Goal: Information Seeking & Learning: Learn about a topic

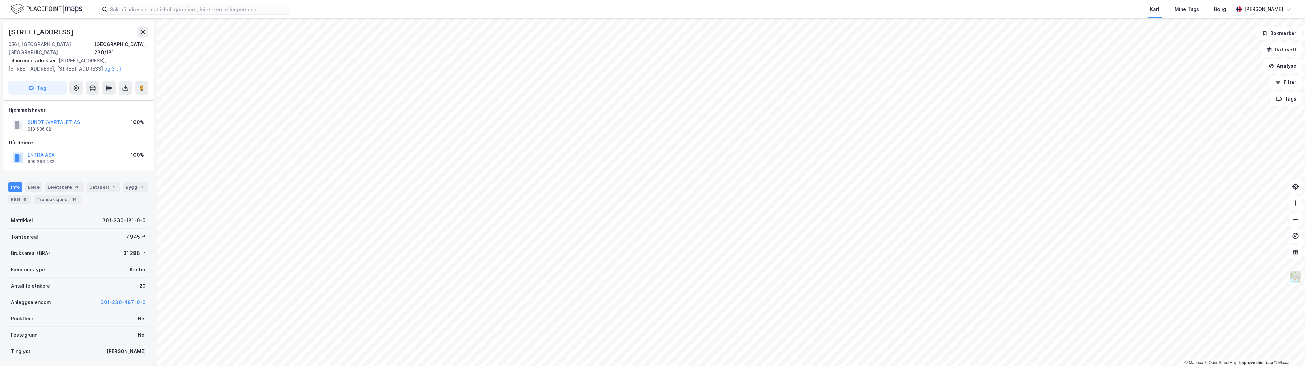
scroll to position [34, 0]
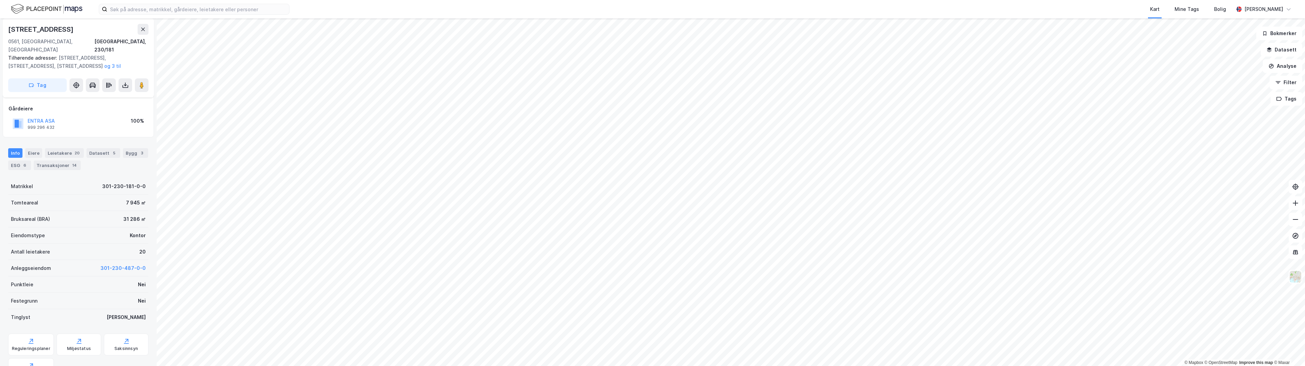
click at [63, 148] on div "Leietakere 20" at bounding box center [64, 153] width 39 height 10
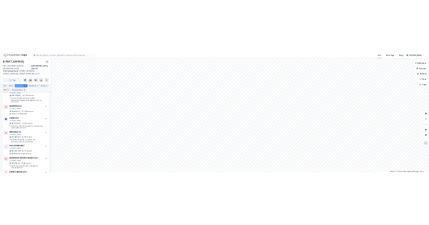
scroll to position [238, 0]
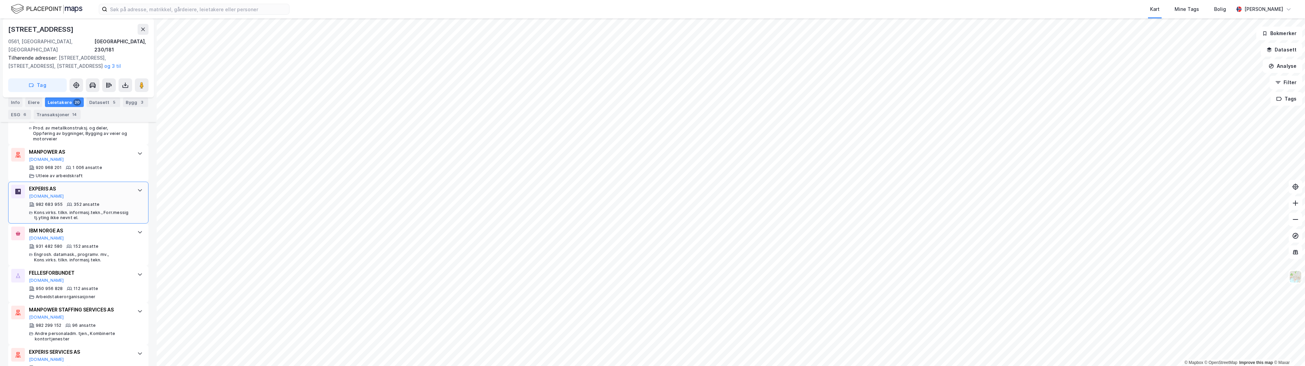
click at [111, 202] on div "982 683 955 352 ansatte Kons.virks. tilkn. informasj.tekn., Forr.messig tj.ytin…" at bounding box center [79, 211] width 101 height 19
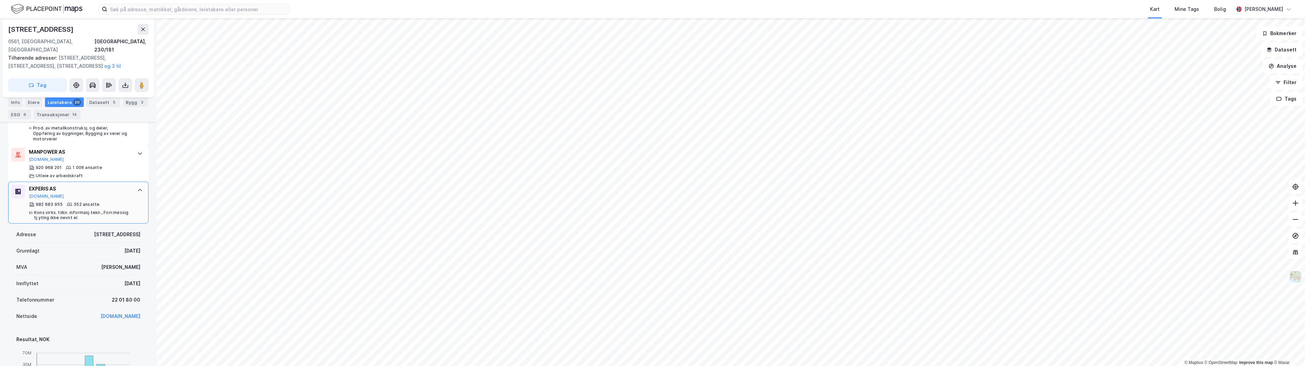
click at [134, 185] on div at bounding box center [139, 190] width 11 height 11
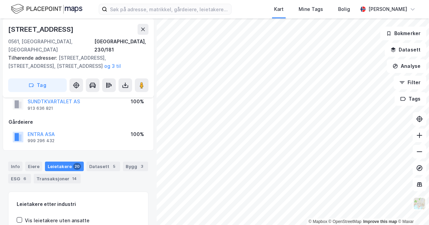
scroll to position [0, 0]
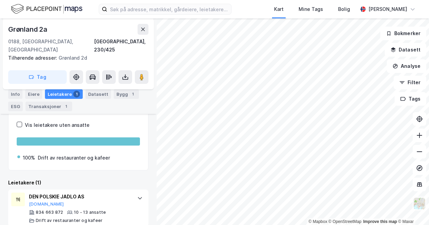
scroll to position [108, 0]
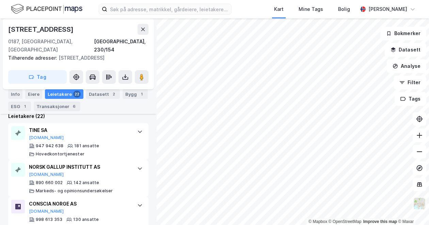
scroll to position [238, 0]
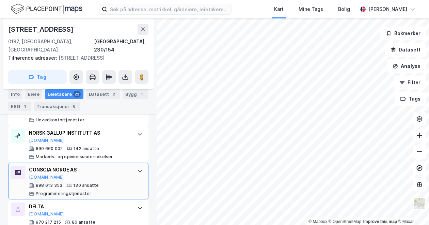
click at [61, 165] on div "CONSCIA NORGE AS" at bounding box center [79, 169] width 101 height 8
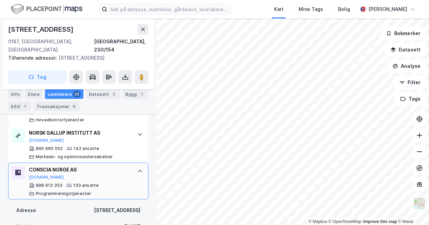
scroll to position [204, 0]
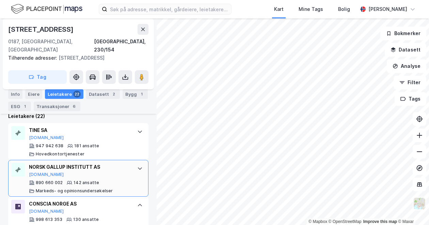
click at [61, 163] on div "NORSK GALLUP INSTITUTT AS [DOMAIN_NAME]" at bounding box center [79, 170] width 101 height 14
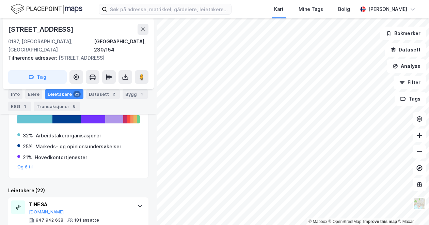
scroll to position [136, 0]
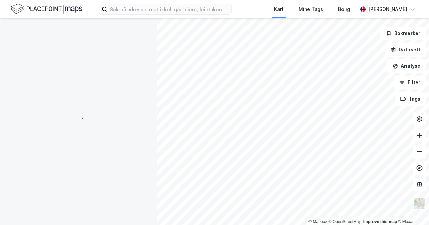
scroll to position [75, 0]
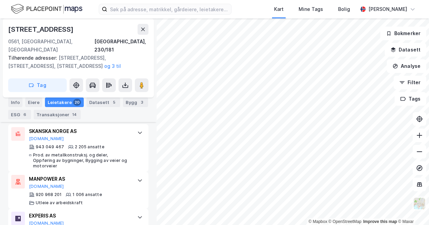
scroll to position [246, 0]
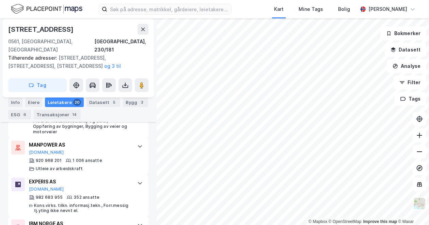
click at [83, 158] on div "1 006 ansatte" at bounding box center [88, 160] width 30 height 5
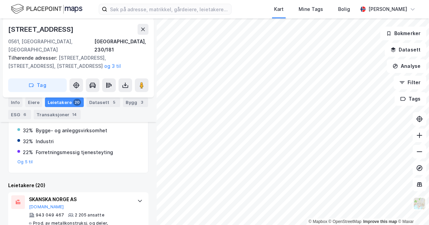
scroll to position [0, 0]
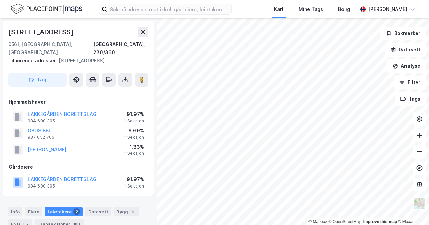
scroll to position [1, 0]
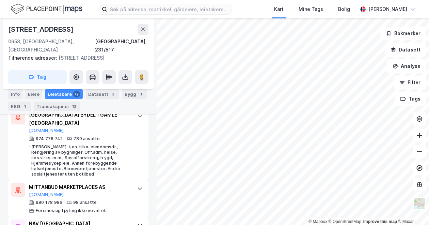
scroll to position [238, 0]
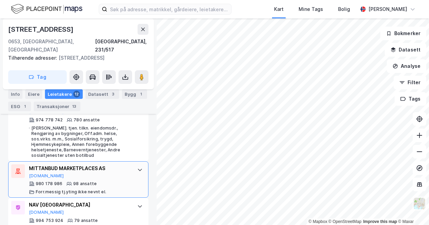
click at [134, 164] on div at bounding box center [139, 169] width 11 height 11
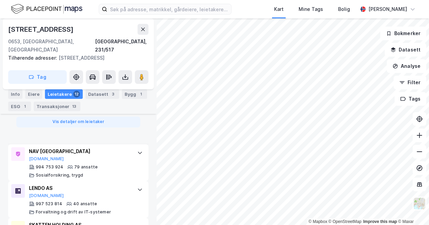
scroll to position [579, 0]
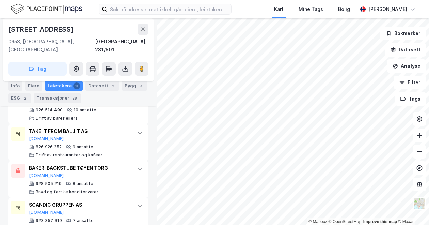
scroll to position [434, 0]
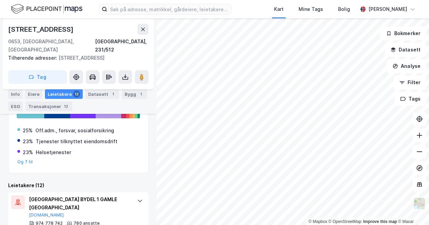
scroll to position [204, 0]
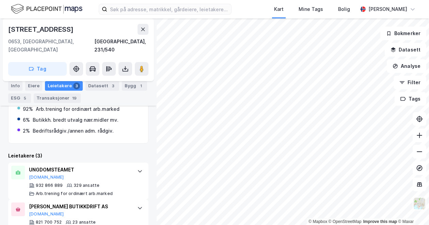
scroll to position [154, 0]
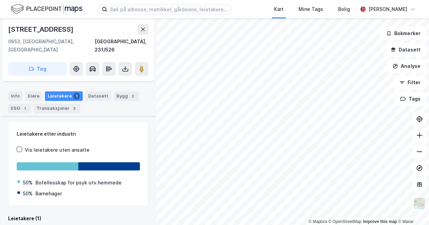
scroll to position [116, 0]
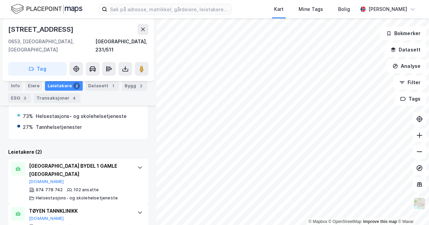
scroll to position [148, 0]
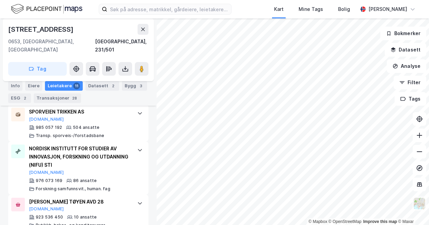
scroll to position [298, 0]
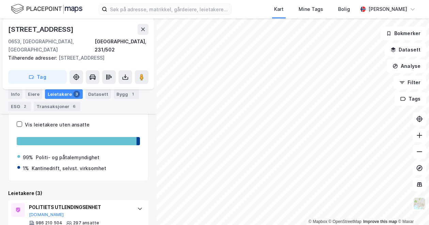
scroll to position [151, 0]
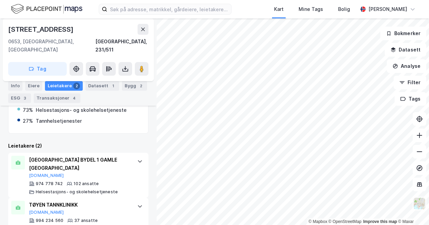
scroll to position [148, 0]
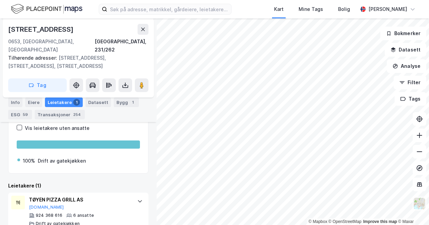
scroll to position [185, 0]
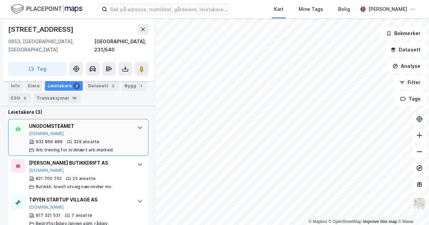
scroll to position [195, 0]
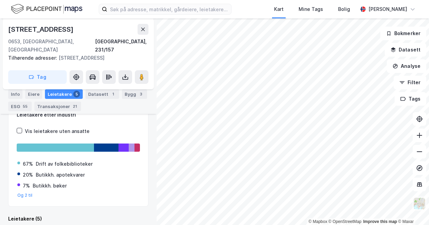
scroll to position [237, 0]
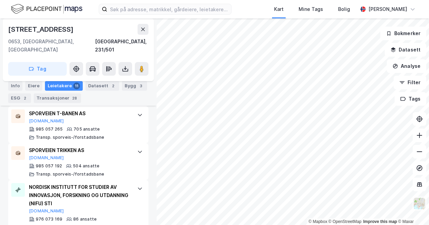
scroll to position [264, 0]
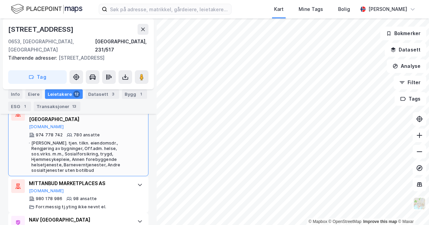
scroll to position [238, 0]
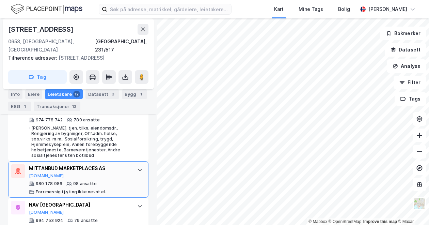
click at [104, 164] on div "MITTANBUD MARKETPLACES AS [DOMAIN_NAME]" at bounding box center [79, 171] width 101 height 14
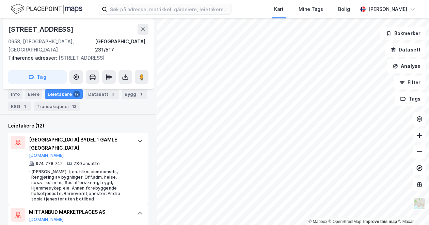
scroll to position [204, 0]
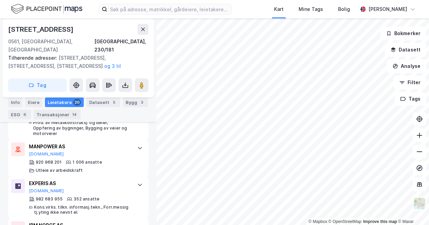
scroll to position [247, 0]
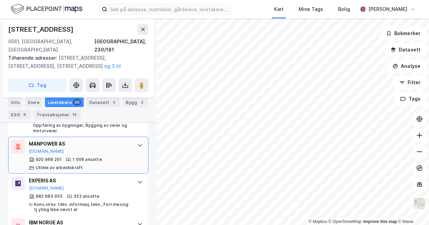
click at [136, 140] on div at bounding box center [139, 145] width 11 height 11
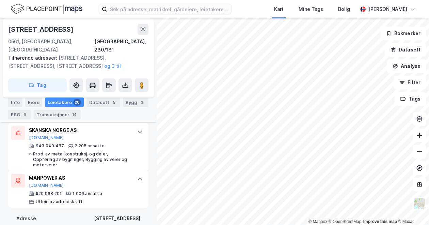
scroll to position [178, 0]
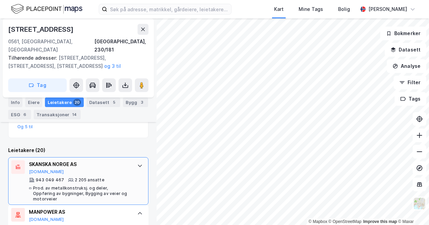
click at [102, 162] on div "SKANSKA NORGE AS [DOMAIN_NAME]" at bounding box center [79, 167] width 101 height 14
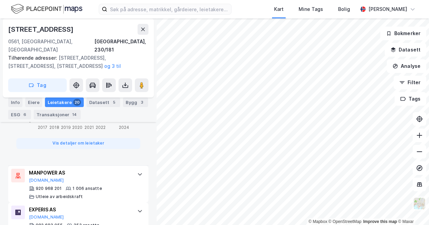
scroll to position [519, 0]
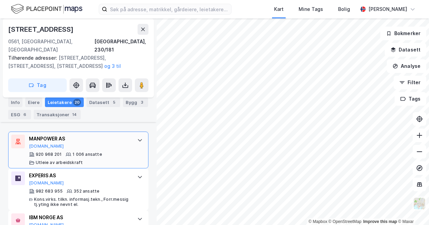
click at [91, 134] on div "MANPOWER AS [DOMAIN_NAME]" at bounding box center [79, 141] width 101 height 14
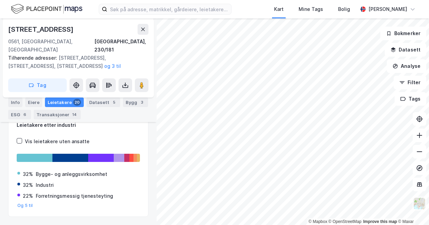
scroll to position [102, 0]
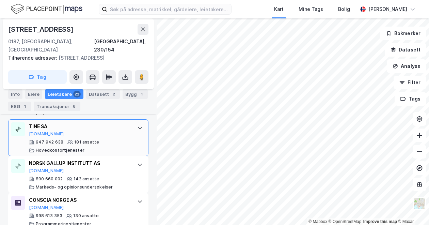
scroll to position [238, 0]
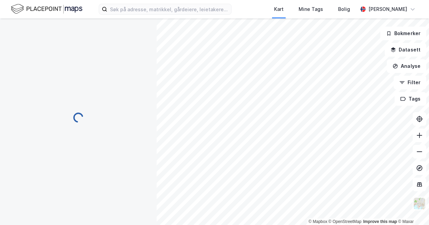
scroll to position [110, 0]
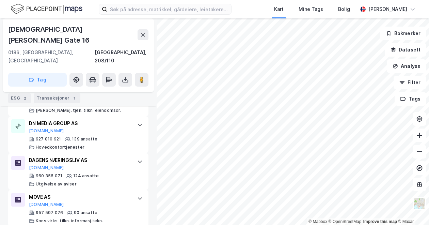
scroll to position [264, 0]
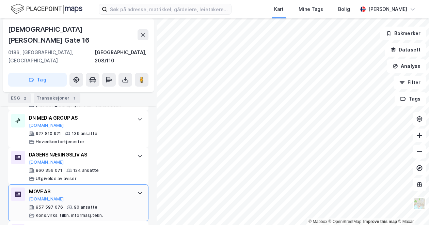
click at [101, 187] on div "MOVE AS [DOMAIN_NAME]" at bounding box center [79, 194] width 101 height 14
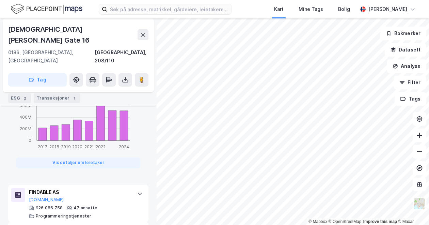
scroll to position [715, 0]
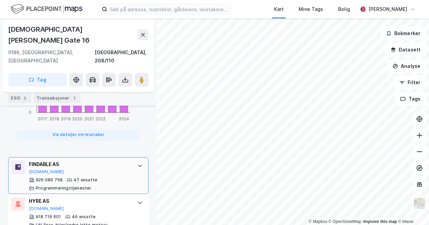
click at [134, 160] on div at bounding box center [139, 165] width 11 height 11
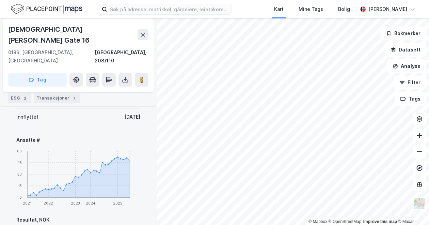
scroll to position [302, 0]
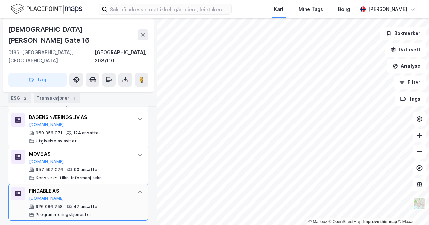
click at [137, 189] on icon at bounding box center [139, 191] width 5 height 5
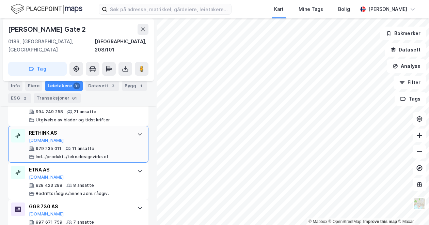
scroll to position [94, 0]
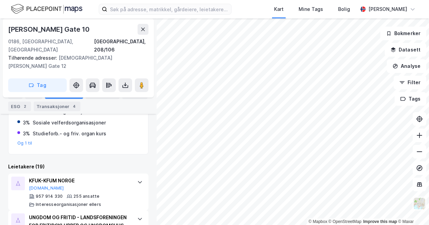
scroll to position [230, 0]
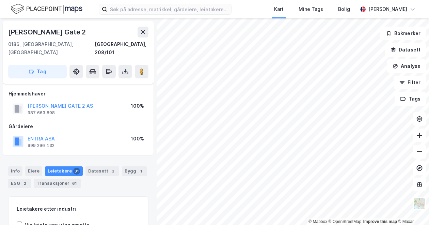
scroll to position [94, 0]
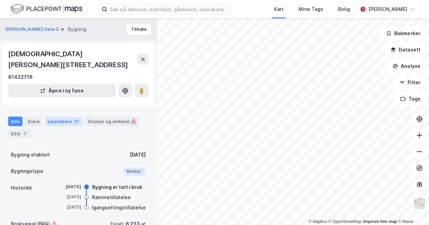
click at [61, 116] on div "Leietakere 31" at bounding box center [64, 121] width 38 height 10
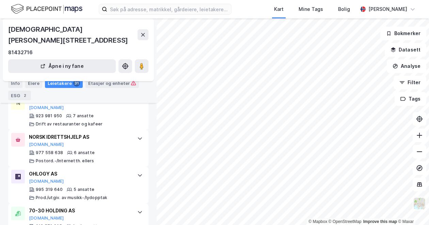
scroll to position [348, 0]
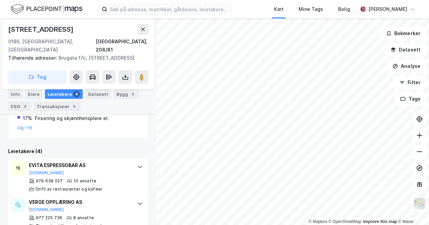
scroll to position [203, 0]
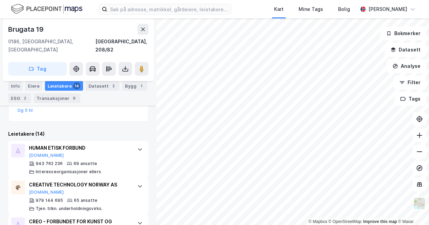
scroll to position [196, 0]
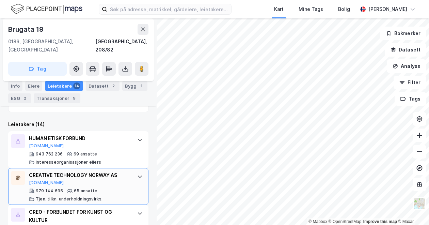
click at [115, 171] on div "CREATIVE TECHNOLOGY NORWAY AS [DOMAIN_NAME] 979 144 695 65 ansatte [PERSON_NAME…" at bounding box center [79, 186] width 101 height 31
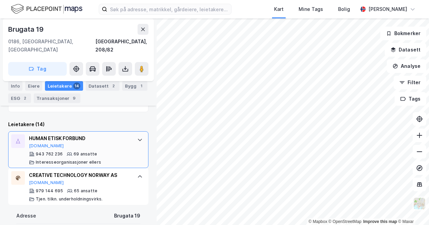
click at [95, 151] on div "943 762 236 69 ansatte Interesseorganisasjoner ellers" at bounding box center [79, 158] width 101 height 14
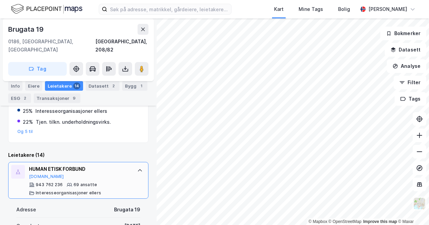
scroll to position [162, 0]
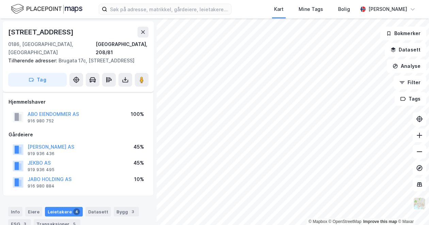
scroll to position [134, 0]
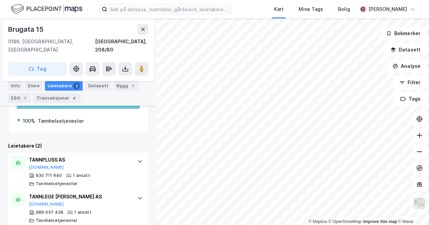
scroll to position [137, 0]
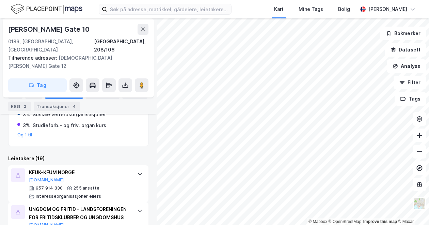
scroll to position [204, 0]
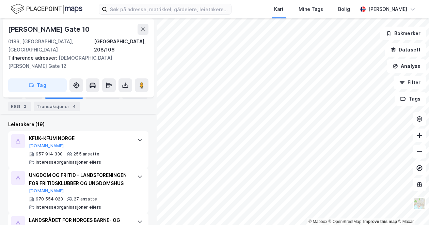
click at [129, 131] on div "KFUK-KFUM NORGE [DOMAIN_NAME] 957 914 330 255 ansatte Interesseorganisasjoner e…" at bounding box center [78, 149] width 140 height 37
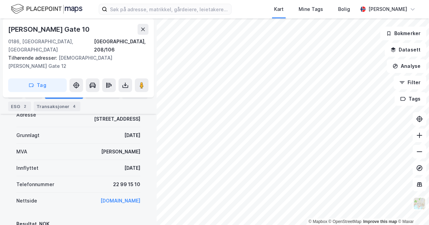
scroll to position [238, 0]
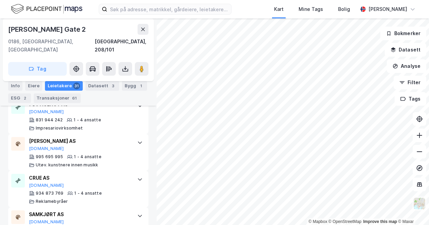
scroll to position [843, 0]
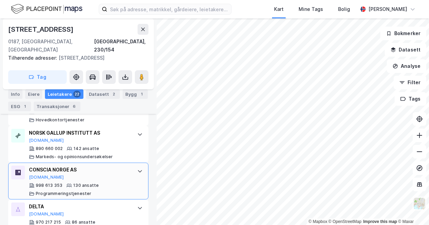
scroll to position [204, 0]
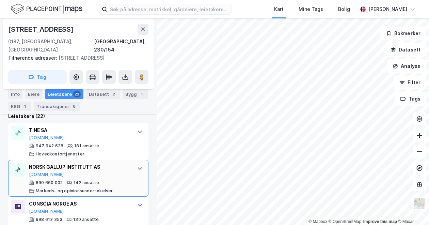
click at [137, 165] on icon at bounding box center [139, 167] width 5 height 5
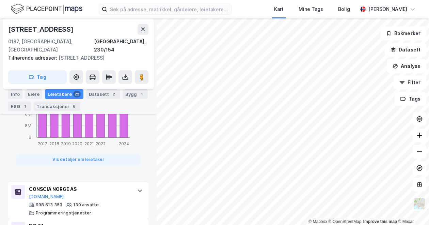
scroll to position [647, 0]
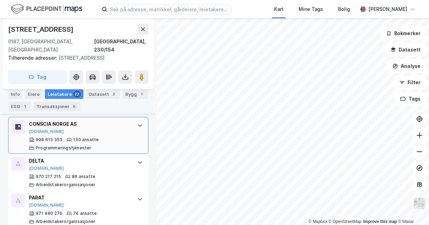
click at [112, 127] on div "CONSCIA NORGE AS [DOMAIN_NAME] 998 613 353 130 ansatte Programmeringstjenester" at bounding box center [79, 135] width 101 height 31
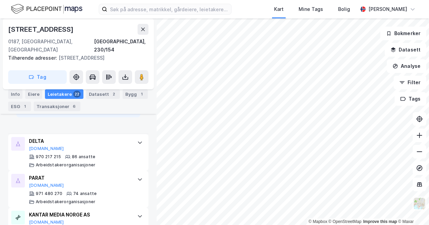
scroll to position [681, 0]
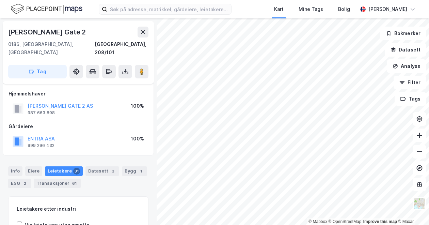
scroll to position [94, 0]
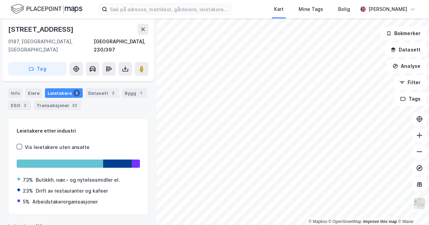
scroll to position [154, 0]
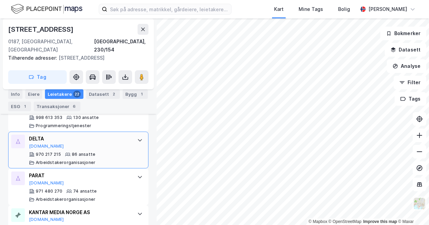
scroll to position [306, 0]
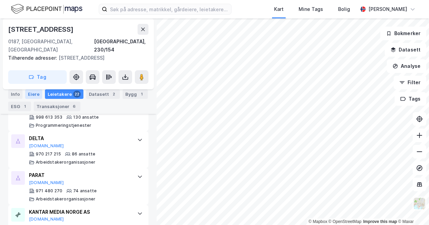
click at [34, 94] on div "Eiere" at bounding box center [33, 94] width 17 height 10
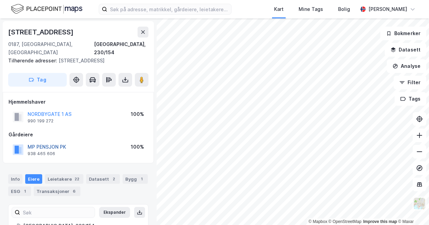
click at [0, 0] on button "MP PENSJON PK" at bounding box center [0, 0] width 0 height 0
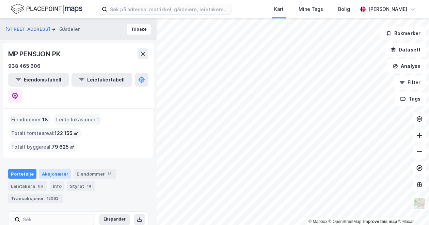
click at [58, 169] on div "Aksjonærer" at bounding box center [55, 174] width 32 height 10
click at [81, 181] on div "Styret 14" at bounding box center [81, 186] width 28 height 10
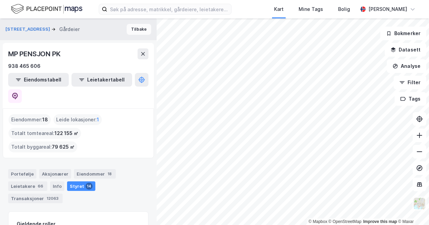
click at [135, 28] on button "Tilbake" at bounding box center [139, 29] width 25 height 11
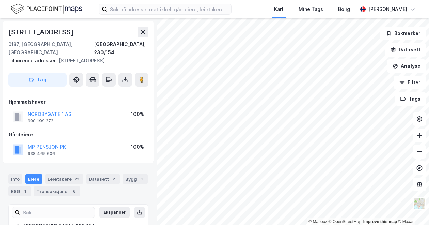
scroll to position [0, 0]
click at [57, 174] on div "Leietakere 22" at bounding box center [64, 179] width 38 height 10
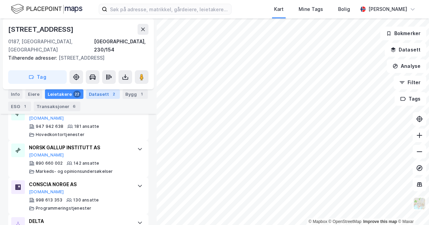
scroll to position [238, 0]
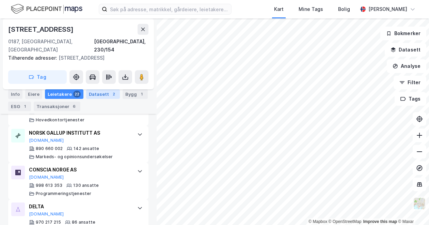
click at [108, 167] on div "CONSCIA NORGE AS [DOMAIN_NAME]" at bounding box center [79, 172] width 101 height 14
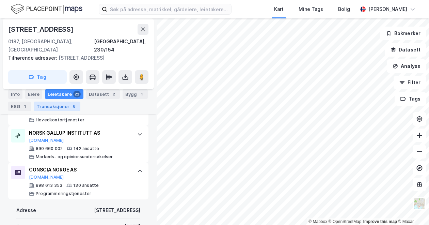
click at [50, 108] on div "Transaksjoner 6" at bounding box center [57, 106] width 47 height 10
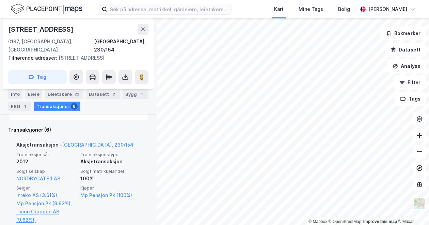
scroll to position [136, 0]
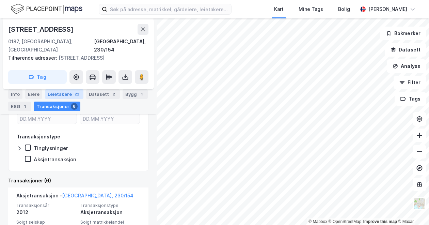
click at [57, 94] on div "Leietakere 22" at bounding box center [64, 94] width 38 height 10
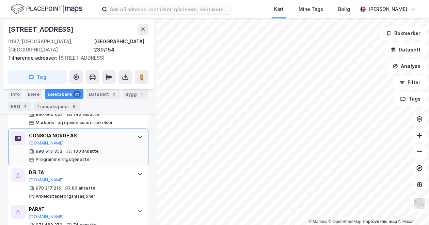
scroll to position [306, 0]
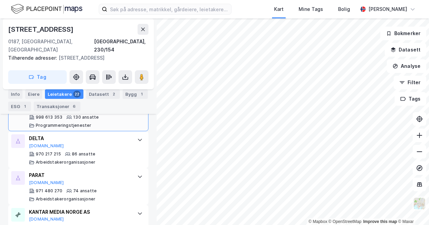
click at [97, 172] on div "PARAT [DOMAIN_NAME]" at bounding box center [79, 178] width 101 height 14
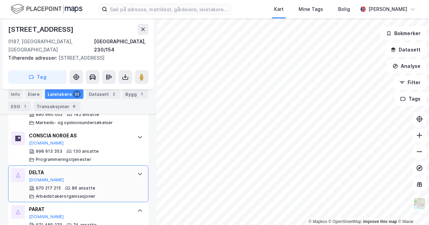
scroll to position [0, 0]
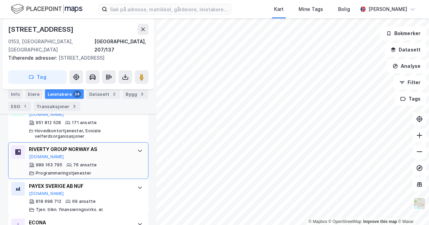
scroll to position [238, 0]
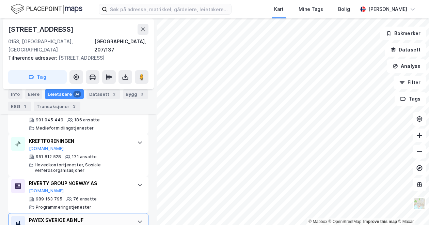
click at [113, 216] on div "PAYEX SVERIGE AB NUF [DOMAIN_NAME]" at bounding box center [79, 223] width 101 height 14
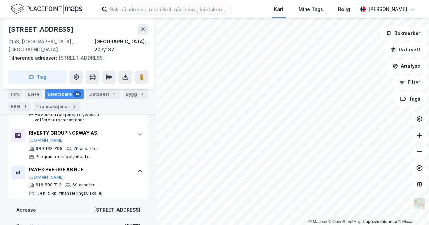
scroll to position [272, 0]
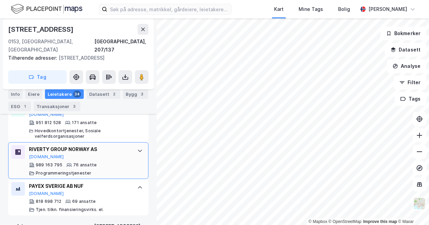
click at [105, 145] on div "RIVERTY GROUP NORWAY AS" at bounding box center [79, 149] width 101 height 8
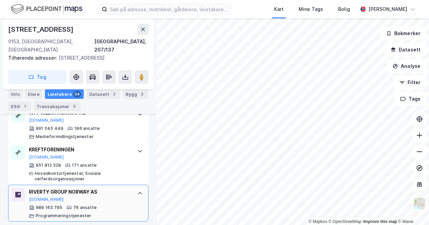
scroll to position [204, 0]
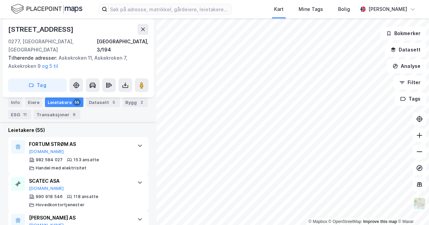
scroll to position [212, 0]
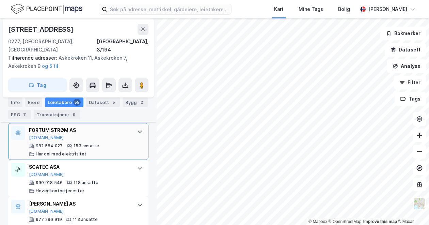
click at [113, 129] on div "FORTUM STRØM AS [DOMAIN_NAME]" at bounding box center [79, 133] width 101 height 14
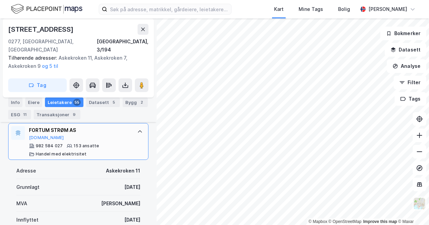
click at [113, 129] on div "FORTUM STRØM AS [DOMAIN_NAME]" at bounding box center [79, 133] width 101 height 14
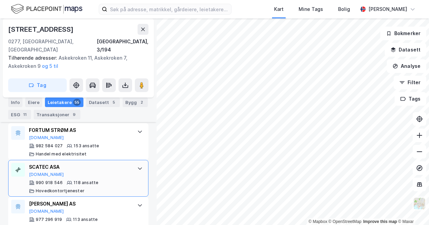
click at [122, 163] on div "SCATEC ASA [DOMAIN_NAME]" at bounding box center [79, 170] width 101 height 14
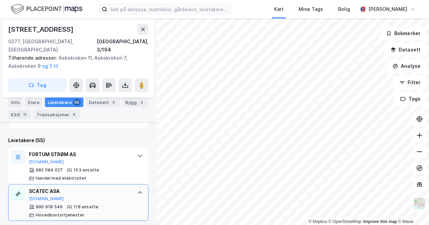
scroll to position [178, 0]
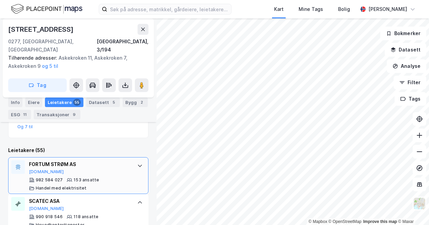
click at [134, 160] on div at bounding box center [139, 165] width 11 height 11
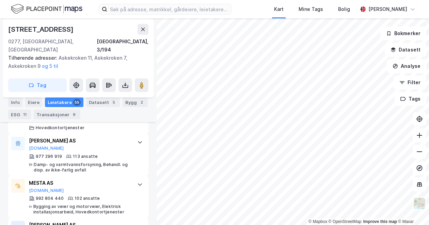
scroll to position [621, 0]
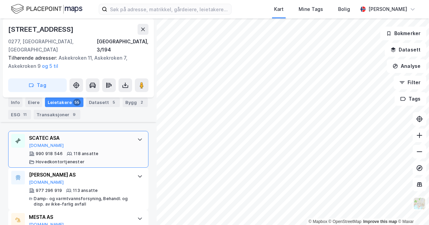
click at [104, 134] on div "SCATEC ASA" at bounding box center [79, 138] width 101 height 8
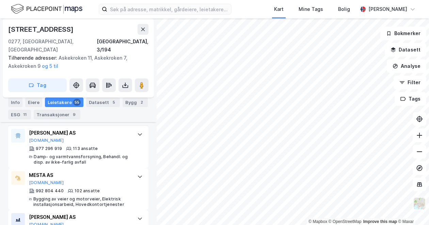
scroll to position [723, 0]
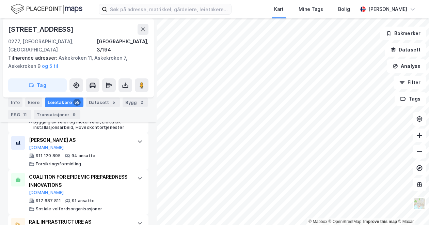
click at [104, 136] on div "[PERSON_NAME] AS" at bounding box center [79, 140] width 101 height 8
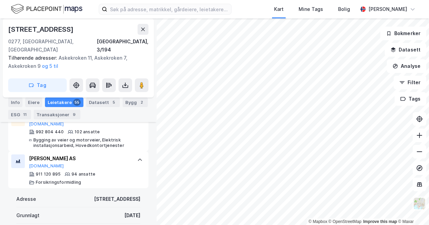
scroll to position [331, 0]
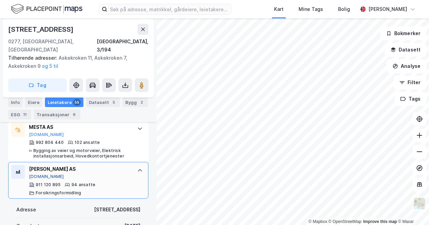
click at [38, 174] on button "[DOMAIN_NAME]" at bounding box center [46, 176] width 35 height 5
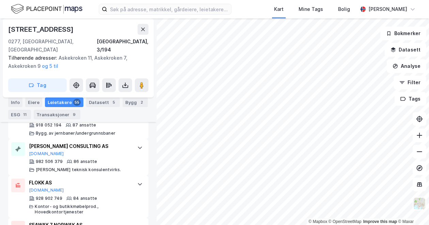
scroll to position [774, 0]
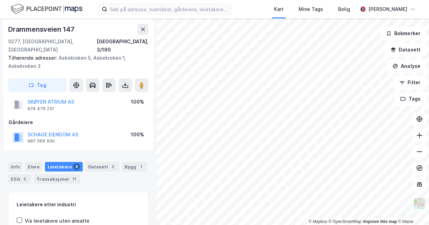
scroll to position [1, 0]
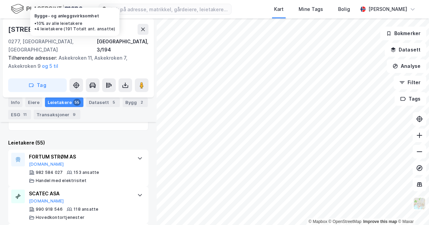
scroll to position [206, 0]
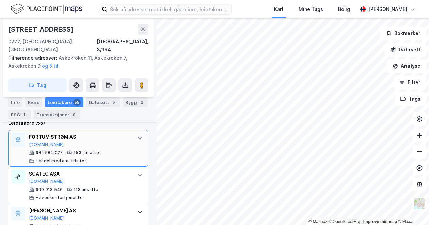
click at [87, 138] on div "FORTUM STRØM AS [DOMAIN_NAME]" at bounding box center [79, 140] width 101 height 14
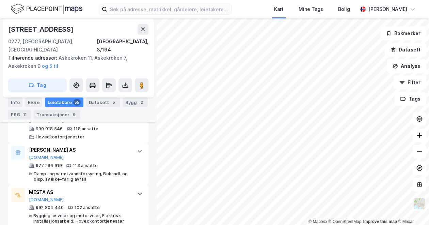
scroll to position [648, 0]
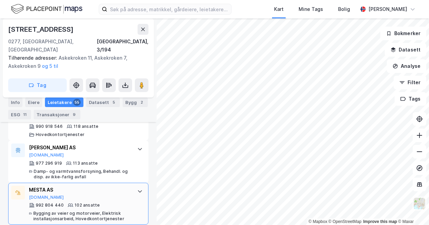
click at [75, 210] on div "Bygging av veier og motorveier, Elektrisk installasjonsarbeid, Hovedkontortjene…" at bounding box center [81, 215] width 97 height 11
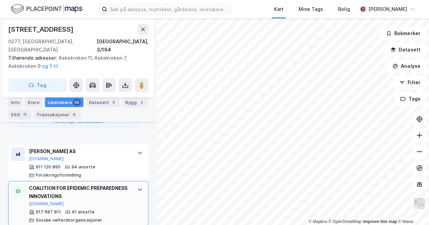
click at [118, 184] on div "COALITION FOR EPIDEMIC PREPAREDNESS INNOVATIONS" at bounding box center [79, 192] width 101 height 16
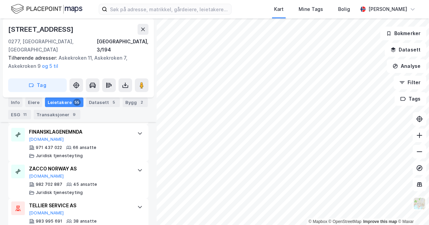
scroll to position [614, 0]
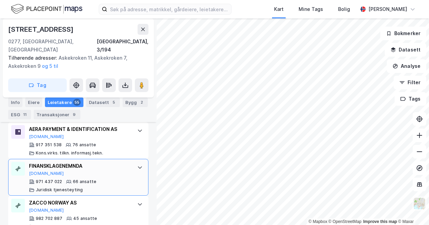
click at [107, 162] on div "FINANSKLAGENEMNDA [DOMAIN_NAME]" at bounding box center [79, 169] width 101 height 14
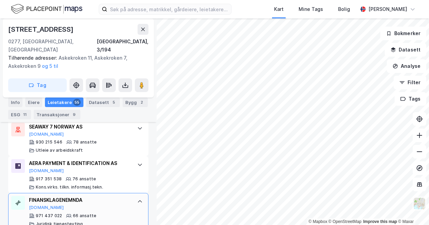
scroll to position [580, 0]
click at [107, 160] on div "AERA PAYMENT & IDENTIFICATION AS [DOMAIN_NAME]" at bounding box center [79, 166] width 101 height 14
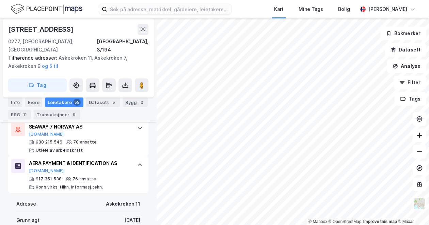
scroll to position [535, 0]
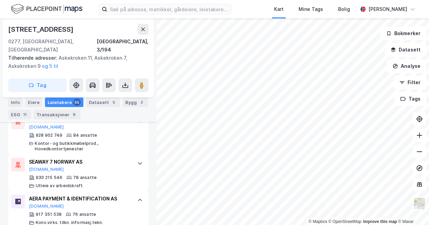
click at [107, 160] on div "SEAWAY 7 NORWAY AS [DOMAIN_NAME]" at bounding box center [79, 165] width 101 height 14
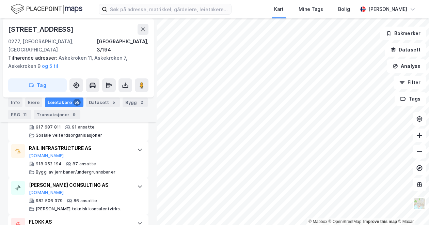
scroll to position [467, 0]
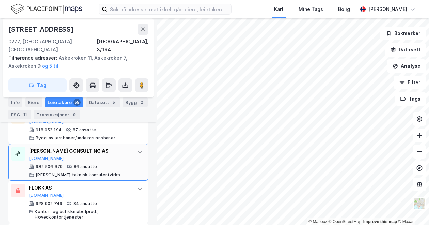
click at [90, 147] on div "[PERSON_NAME] CONSULTING AS [DOMAIN_NAME]" at bounding box center [79, 154] width 101 height 14
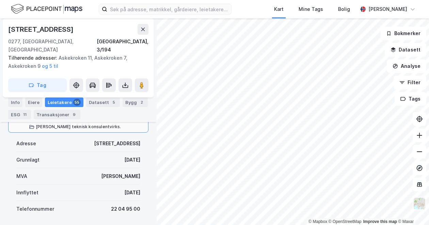
scroll to position [569, 0]
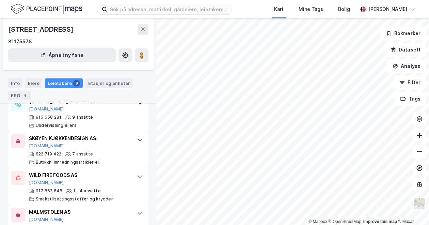
scroll to position [338, 0]
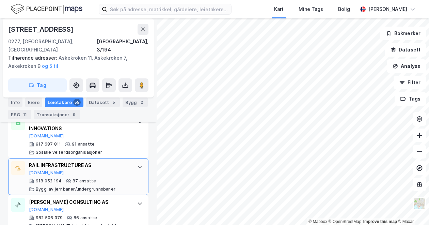
scroll to position [383, 0]
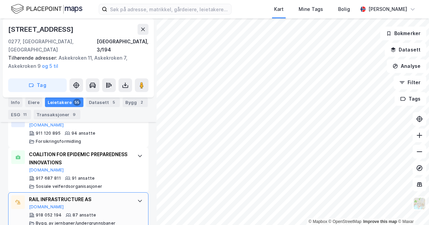
click at [116, 162] on div "COALITION FOR EPIDEMIC PREPAREDNESS INNOVATIONS [DOMAIN_NAME]" at bounding box center [79, 161] width 101 height 22
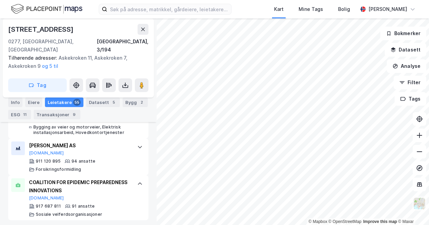
scroll to position [349, 0]
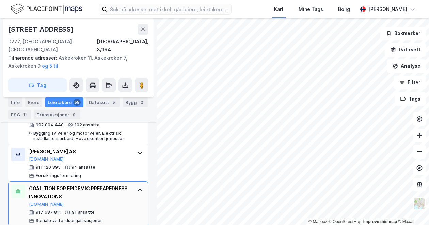
click at [39, 190] on div "COALITION FOR EPIDEMIC PREPAREDNESS INNOVATIONS" at bounding box center [79, 192] width 101 height 16
click at [38, 201] on button "[DOMAIN_NAME]" at bounding box center [46, 203] width 35 height 5
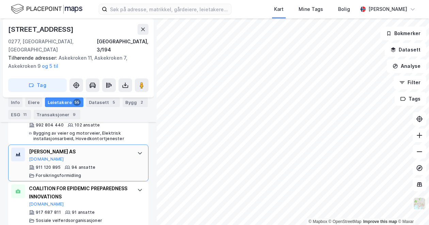
scroll to position [383, 0]
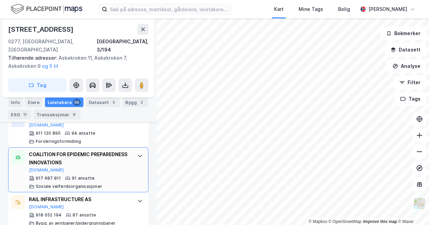
click at [90, 155] on div "COALITION FOR EPIDEMIC PREPAREDNESS INNOVATIONS" at bounding box center [79, 158] width 101 height 16
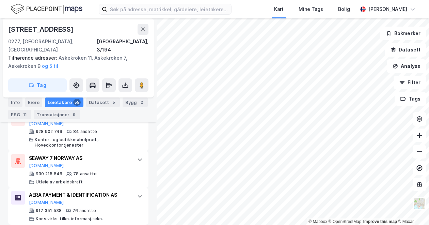
scroll to position [893, 0]
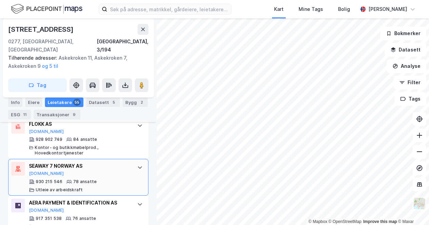
click at [75, 162] on div "SEAWAY 7 NORWAY AS" at bounding box center [79, 166] width 101 height 8
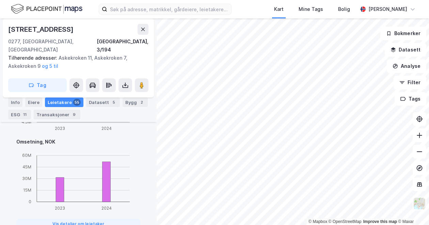
scroll to position [962, 0]
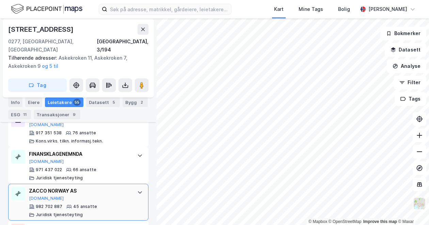
click at [65, 187] on div "ZACCO NORWAY AS [DOMAIN_NAME]" at bounding box center [79, 194] width 101 height 14
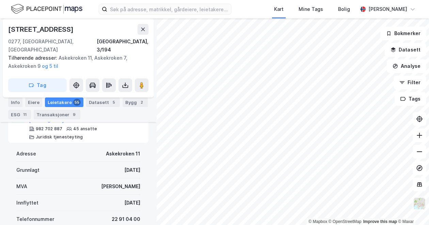
scroll to position [683, 0]
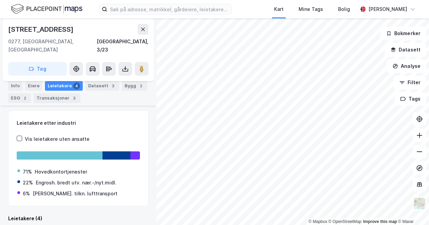
scroll to position [154, 0]
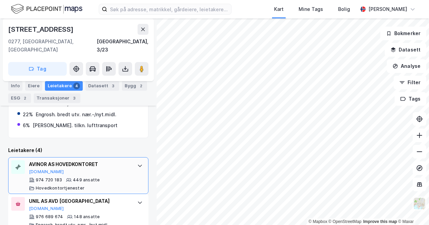
click at [134, 160] on div at bounding box center [139, 165] width 11 height 11
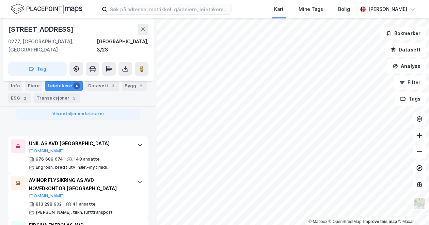
scroll to position [650, 0]
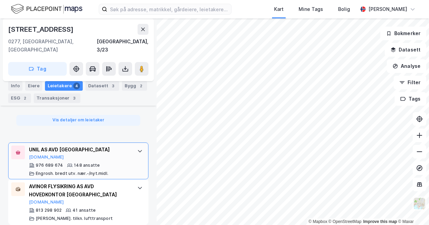
click at [98, 145] on div "UNIL AS AVD [GEOGRAPHIC_DATA]" at bounding box center [79, 149] width 101 height 8
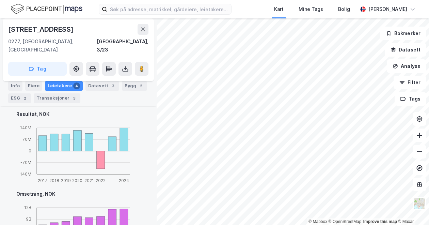
scroll to position [489, 0]
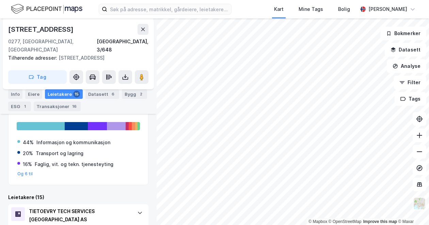
scroll to position [204, 0]
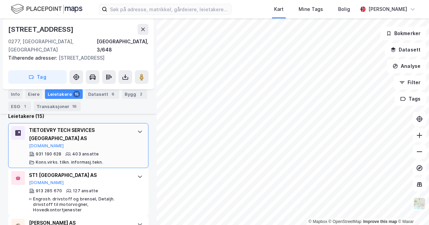
click at [138, 130] on icon at bounding box center [140, 131] width 4 height 2
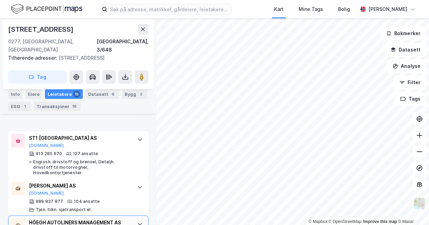
scroll to position [579, 0]
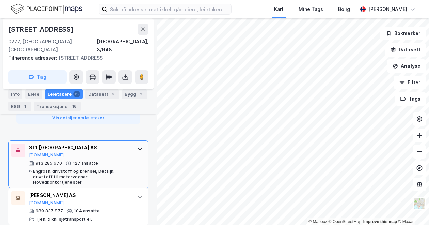
click at [110, 143] on div "ST1 NORGE AS [DOMAIN_NAME]" at bounding box center [79, 150] width 101 height 14
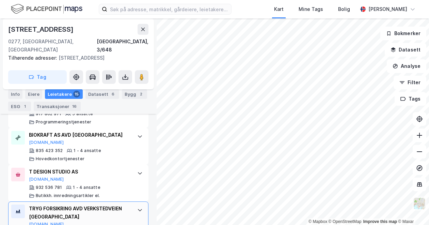
scroll to position [868, 0]
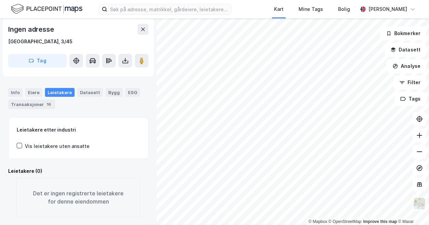
scroll to position [78, 0]
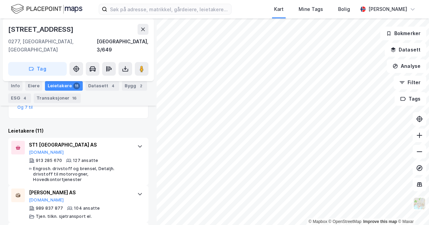
scroll to position [176, 0]
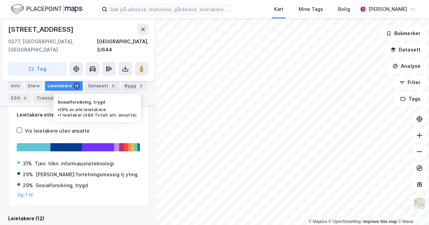
scroll to position [162, 0]
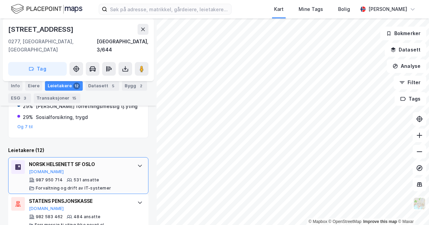
click at [137, 163] on icon at bounding box center [139, 165] width 5 height 5
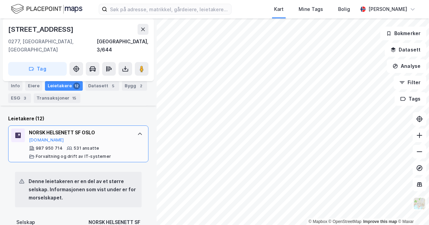
scroll to position [196, 0]
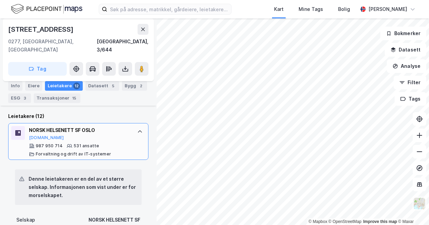
click at [108, 127] on div "NORSK HELSENETT SF OSLO [DOMAIN_NAME]" at bounding box center [79, 133] width 101 height 14
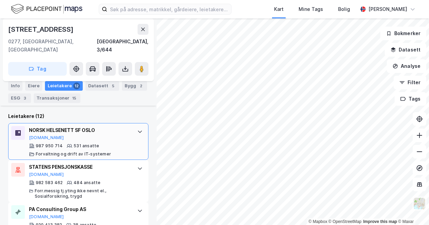
scroll to position [230, 0]
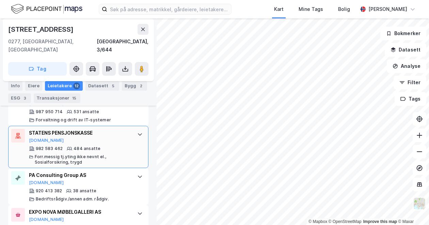
click at [129, 128] on div "STATENS PENSJONSKASSE [DOMAIN_NAME] 982 583 462 484 ansatte Forr.messig tj.ytin…" at bounding box center [78, 147] width 140 height 42
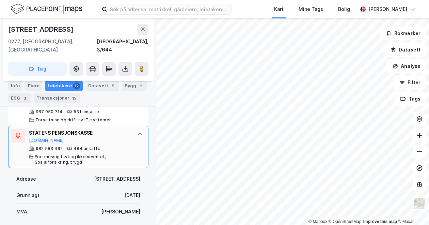
click at [129, 128] on div "STATENS PENSJONSKASSE [DOMAIN_NAME] 982 583 462 484 ansatte Forr.messig tj.ytin…" at bounding box center [78, 147] width 140 height 42
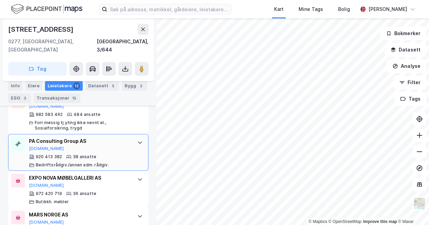
scroll to position [298, 0]
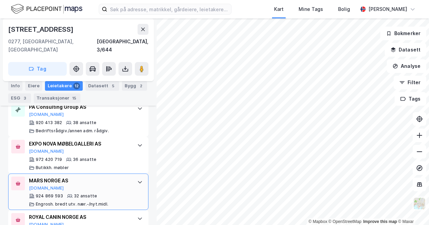
click at [98, 179] on div "MARS NORGE AS [DOMAIN_NAME]" at bounding box center [79, 183] width 101 height 14
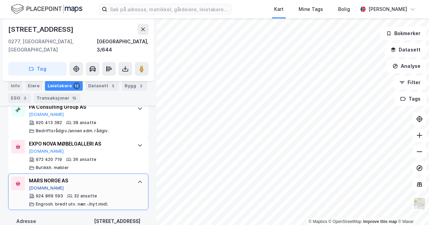
click at [39, 185] on button "[DOMAIN_NAME]" at bounding box center [46, 187] width 35 height 5
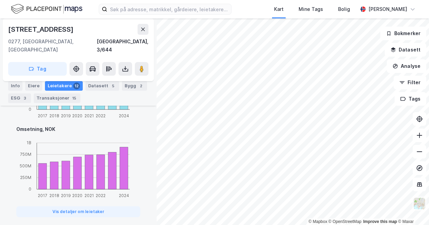
scroll to position [639, 0]
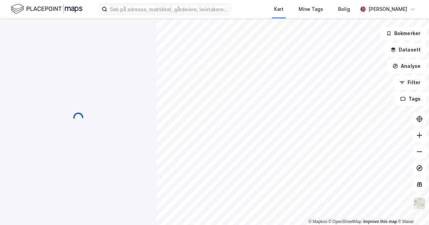
scroll to position [94, 0]
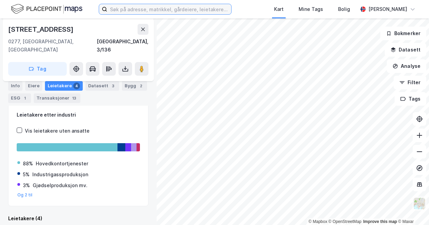
click at [137, 9] on input at bounding box center [169, 9] width 124 height 10
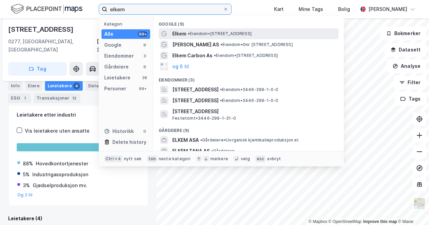
type input "elkem"
click at [181, 30] on span "Elkem" at bounding box center [179, 34] width 14 height 8
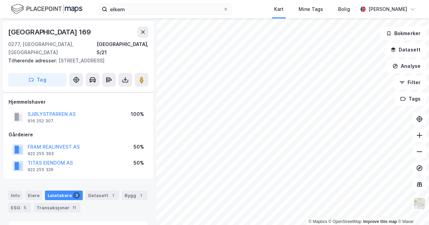
scroll to position [94, 0]
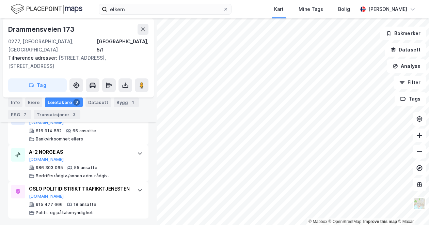
scroll to position [185, 0]
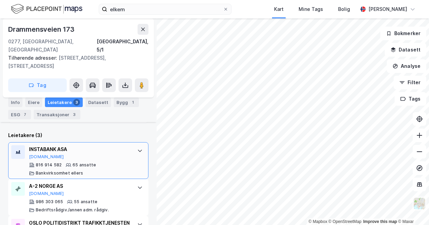
click at [83, 145] on div "INSTABANK ASA" at bounding box center [79, 149] width 101 height 8
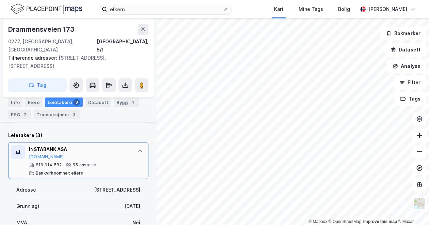
click at [93, 145] on div "INSTABANK ASA" at bounding box center [79, 149] width 101 height 8
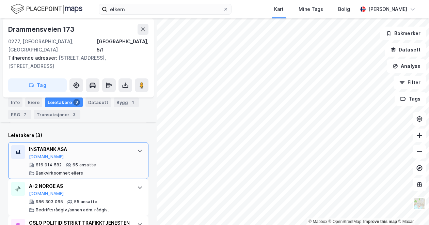
click at [93, 145] on div "INSTABANK ASA" at bounding box center [79, 149] width 101 height 8
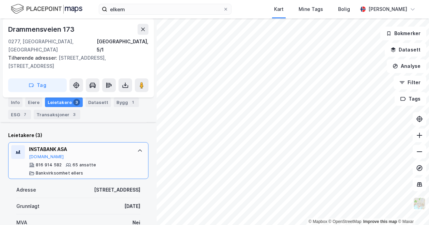
click at [137, 148] on icon at bounding box center [139, 150] width 5 height 5
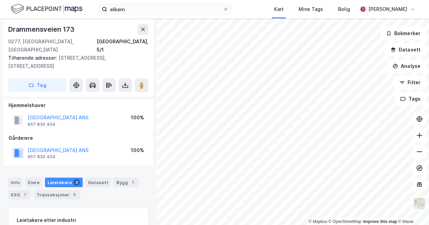
scroll to position [0, 0]
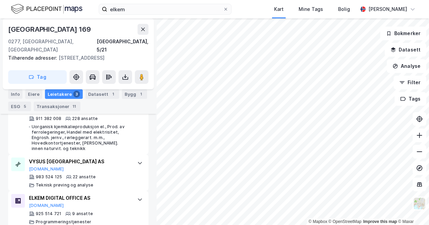
scroll to position [249, 0]
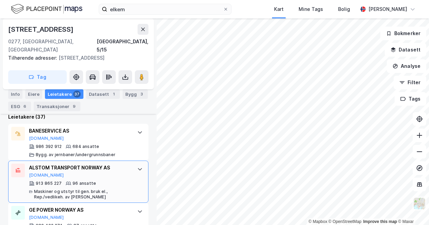
scroll to position [221, 0]
click at [99, 170] on div "ALSTOM TRANSPORT NORWAY AS [DOMAIN_NAME] 913 865 227 96 ansatte Maskiner og uts…" at bounding box center [79, 181] width 101 height 36
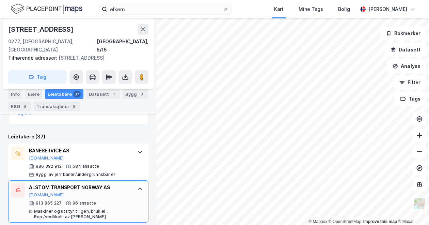
scroll to position [187, 0]
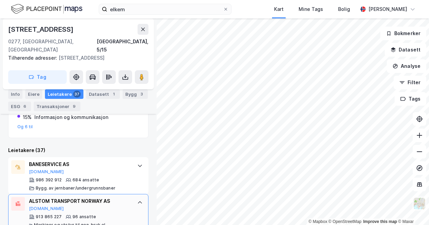
click at [108, 197] on div "ALSTOM TRANSPORT NORWAY AS" at bounding box center [79, 201] width 101 height 8
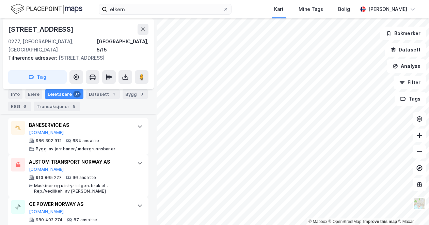
scroll to position [221, 0]
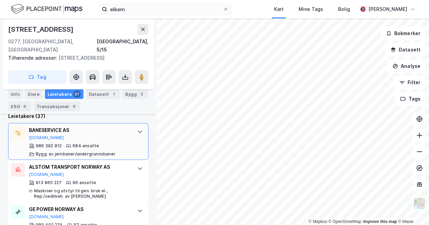
click at [122, 130] on div "BANESERVICE AS [DOMAIN_NAME]" at bounding box center [79, 133] width 101 height 14
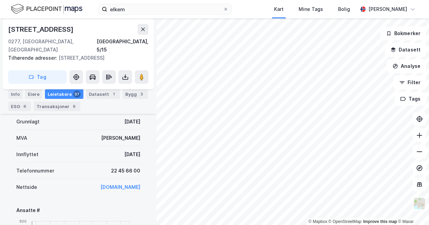
scroll to position [289, 0]
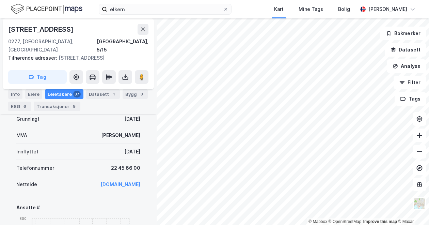
click at [123, 181] on link "[DOMAIN_NAME]" at bounding box center [120, 184] width 40 height 6
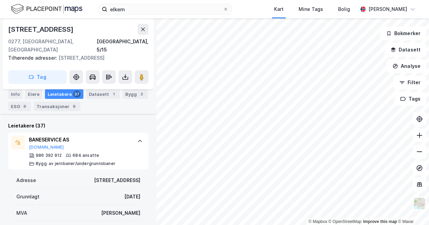
scroll to position [0, 0]
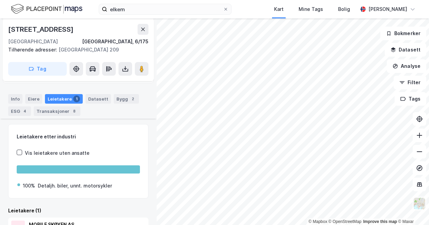
scroll to position [201, 0]
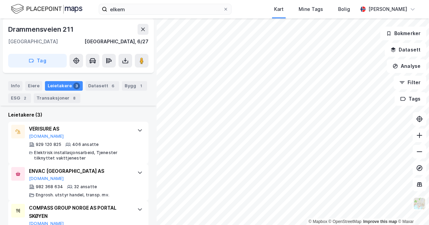
scroll to position [196, 0]
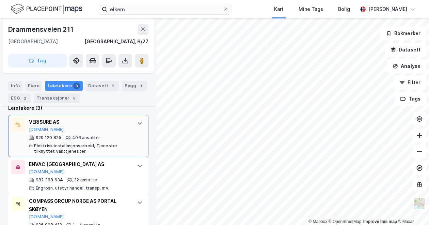
click at [80, 121] on div "VERISURE AS" at bounding box center [79, 122] width 101 height 8
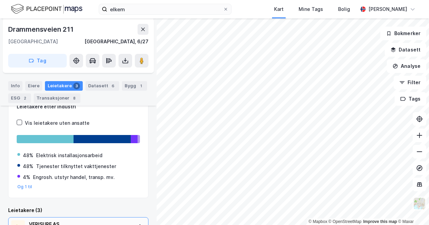
scroll to position [0, 0]
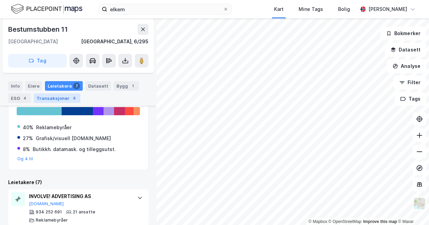
scroll to position [228, 0]
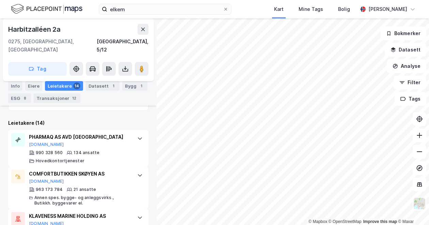
scroll to position [256, 0]
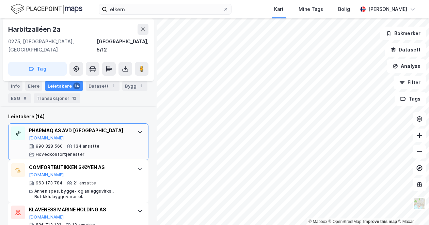
click at [131, 123] on div "PHARMAQ AS AVD OSLO [DOMAIN_NAME] 990 328 560 134 ansatte Hovedkontortjenester" at bounding box center [78, 141] width 140 height 37
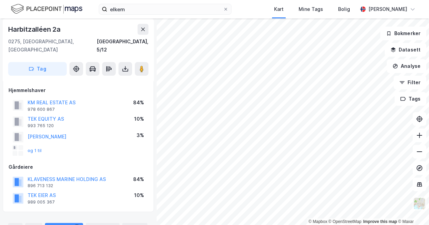
scroll to position [0, 0]
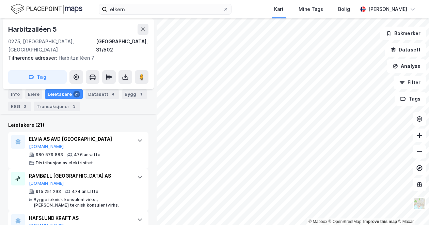
scroll to position [199, 0]
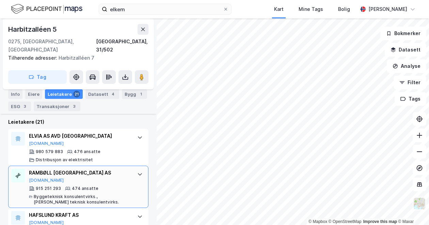
click at [65, 175] on div "RAMBØLL NORGE AS [DOMAIN_NAME] 915 251 293 474 ansatte Byggeteknisk konsulentvi…" at bounding box center [79, 187] width 101 height 36
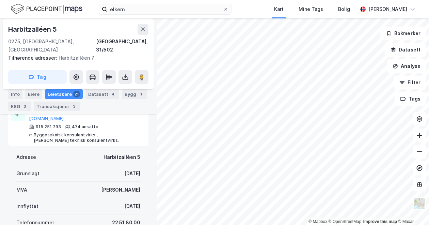
scroll to position [301, 0]
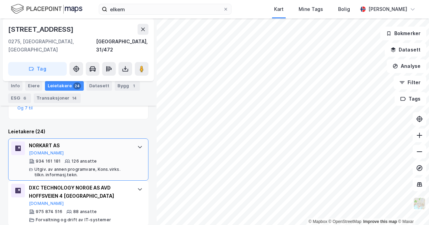
scroll to position [196, 0]
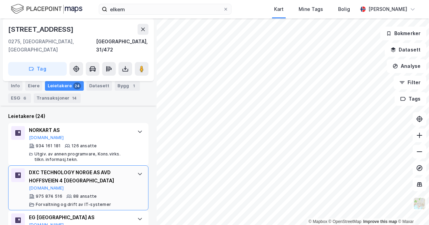
click at [105, 168] on div "DXC TECHNOLOGY NORGE AS AVD HOFFSVEIEN 4 [GEOGRAPHIC_DATA]" at bounding box center [79, 176] width 101 height 16
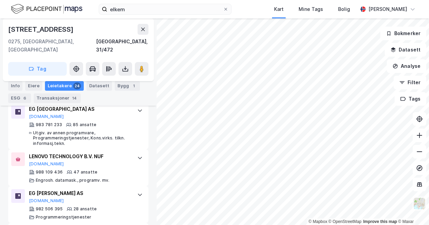
scroll to position [707, 0]
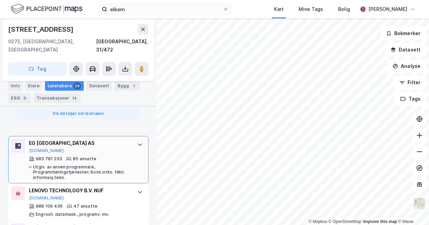
click at [113, 139] on div "EG NORGE AS [DOMAIN_NAME]" at bounding box center [79, 146] width 101 height 14
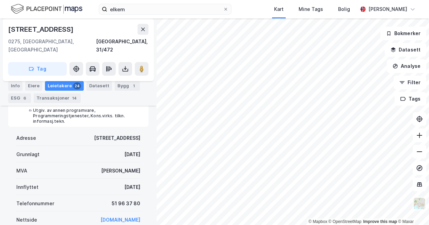
scroll to position [327, 0]
click at [127, 217] on link "[DOMAIN_NAME]" at bounding box center [120, 220] width 40 height 6
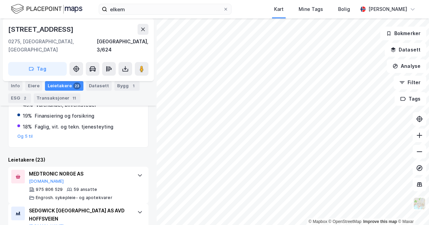
scroll to position [162, 0]
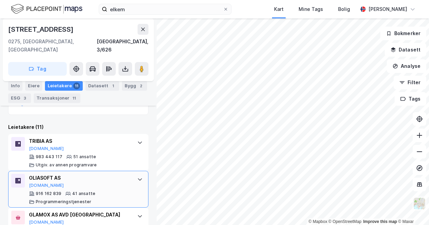
scroll to position [196, 0]
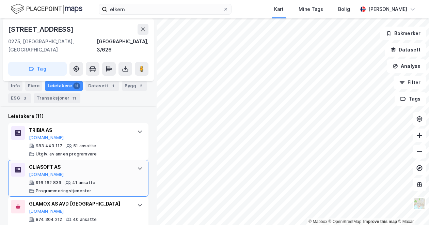
click at [48, 169] on div "OLIASOFT AS [DOMAIN_NAME] 916 162 839 41 ansatte Programmeringstjenester" at bounding box center [79, 178] width 101 height 31
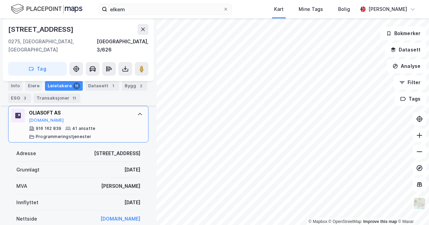
scroll to position [264, 0]
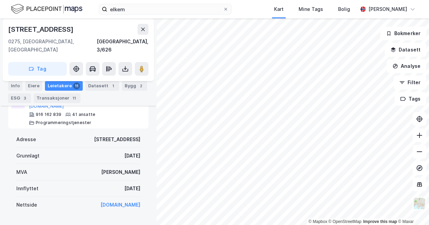
click at [118, 202] on link "[DOMAIN_NAME]" at bounding box center [120, 205] width 40 height 6
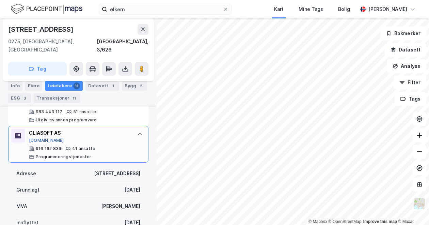
click at [34, 138] on button "[DOMAIN_NAME]" at bounding box center [46, 140] width 35 height 5
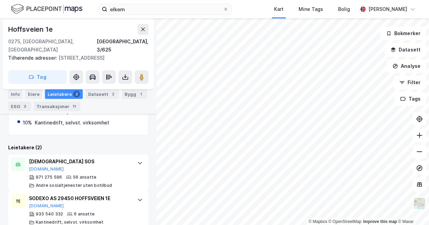
scroll to position [156, 0]
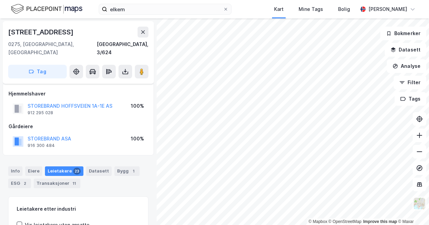
scroll to position [94, 0]
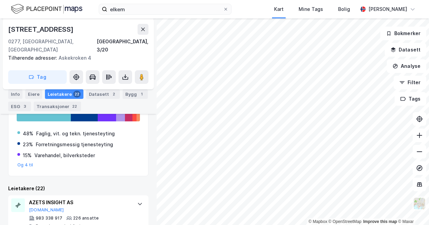
scroll to position [170, 0]
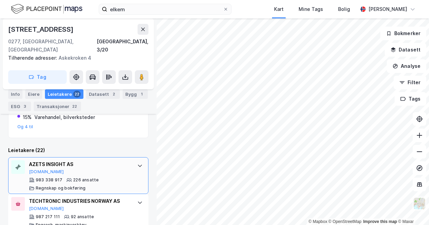
click at [101, 163] on div "AZETS INSIGHT AS [DOMAIN_NAME]" at bounding box center [79, 167] width 101 height 14
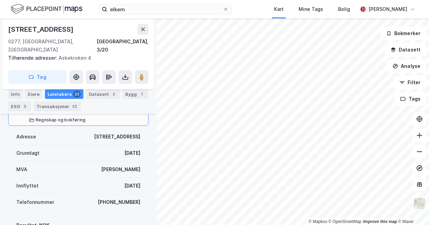
scroll to position [204, 0]
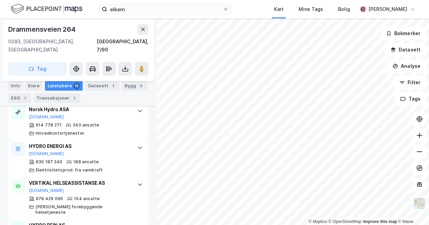
scroll to position [264, 0]
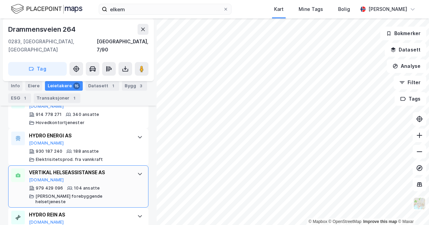
click at [132, 176] on div "VERTIKAL HELSEASSISTANSE AS [DOMAIN_NAME] 979 429 096 104 ansatte [PERSON_NAME]…" at bounding box center [78, 186] width 140 height 42
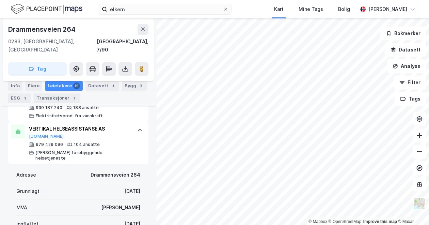
scroll to position [366, 0]
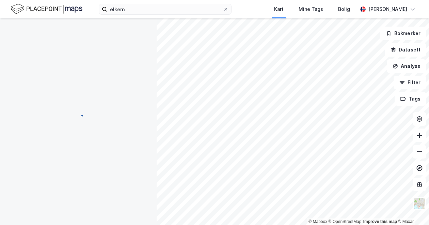
scroll to position [94, 0]
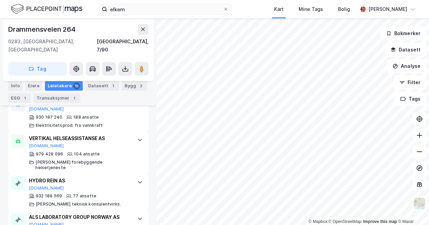
scroll to position [332, 0]
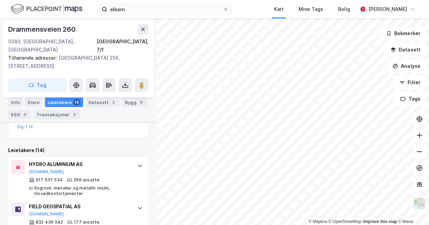
scroll to position [212, 0]
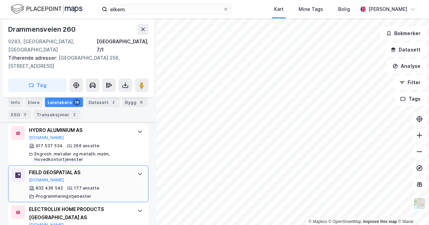
click at [92, 168] on div "FIELD GEOSPATIAL AS" at bounding box center [79, 172] width 101 height 8
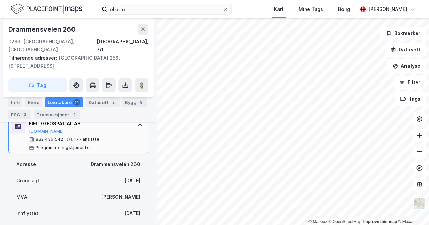
scroll to position [247, 0]
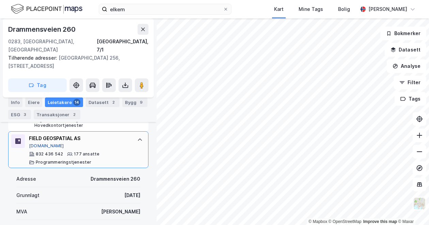
click at [37, 143] on button "[DOMAIN_NAME]" at bounding box center [46, 145] width 35 height 5
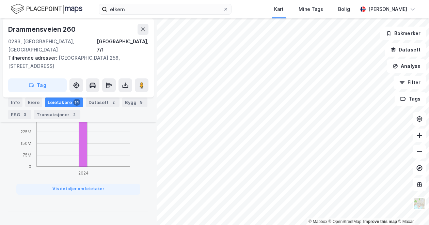
scroll to position [553, 0]
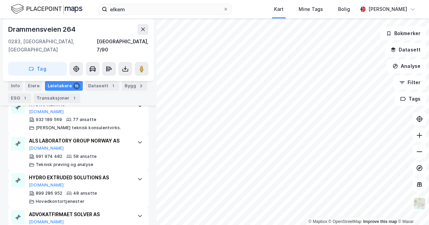
scroll to position [409, 0]
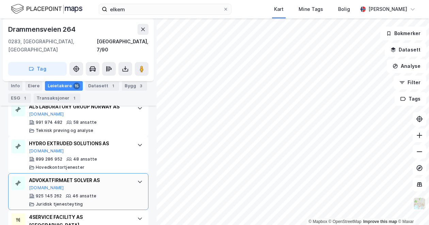
click at [102, 176] on div "ADVOKATFIRMAET SOLVER AS" at bounding box center [79, 180] width 101 height 8
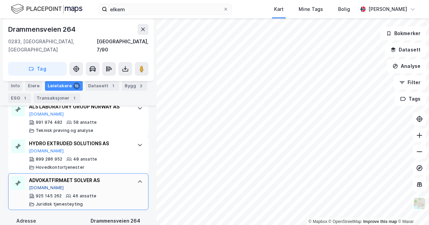
click at [39, 185] on button "[DOMAIN_NAME]" at bounding box center [46, 187] width 35 height 5
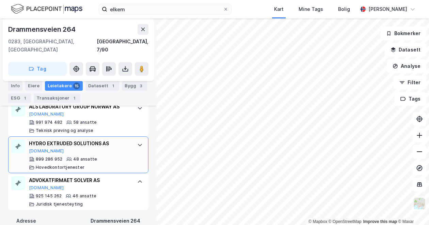
scroll to position [443, 0]
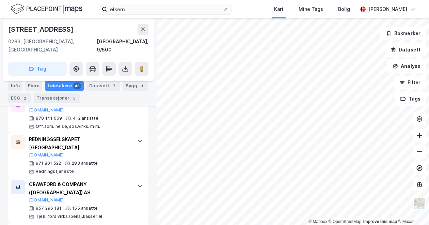
scroll to position [230, 0]
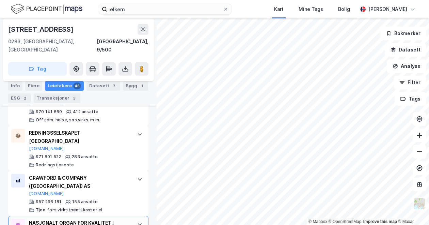
click at [88, 219] on div "NASJONALT ORGAN FOR KVALITET I UTDANNINGEN NOKUT" at bounding box center [79, 227] width 101 height 16
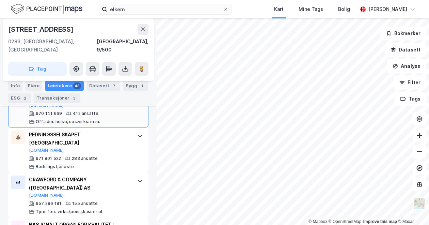
scroll to position [238, 0]
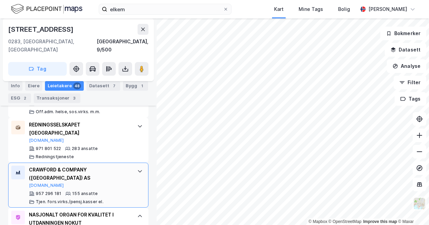
click at [134, 165] on div at bounding box center [139, 170] width 11 height 11
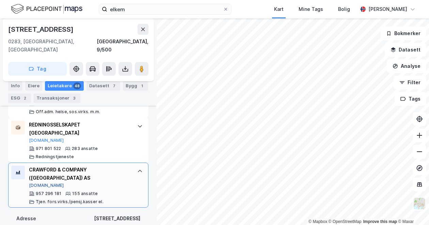
click at [34, 183] on button "[DOMAIN_NAME]" at bounding box center [46, 185] width 35 height 5
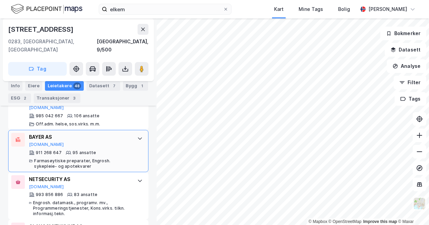
scroll to position [749, 0]
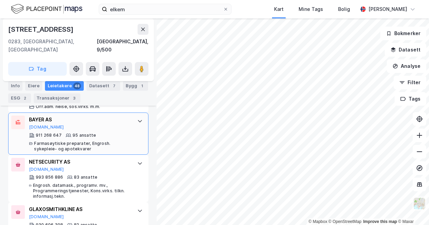
click at [95, 141] on div "Farmasøytiske preparater, Engrosh. sykepleie- og apotekvarer" at bounding box center [82, 146] width 96 height 11
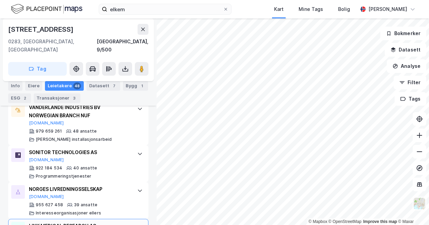
scroll to position [681, 0]
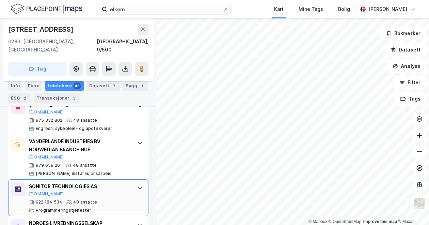
click at [88, 182] on div "SONITOR TECHNOLOGIES AS" at bounding box center [79, 186] width 101 height 8
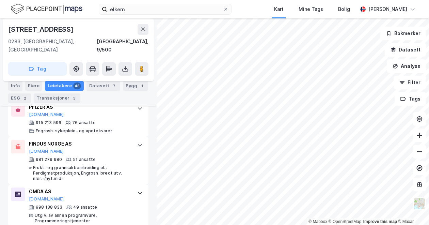
scroll to position [534, 0]
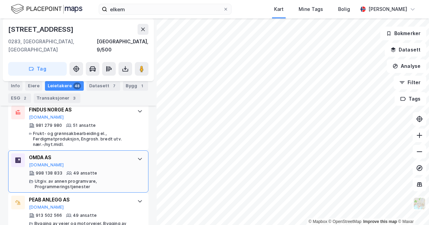
click at [74, 154] on div "OMDA AS [DOMAIN_NAME]" at bounding box center [79, 160] width 101 height 14
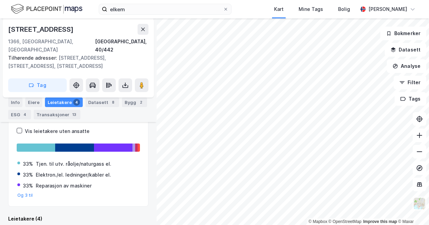
scroll to position [224, 0]
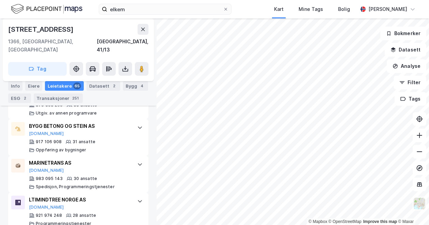
scroll to position [412, 0]
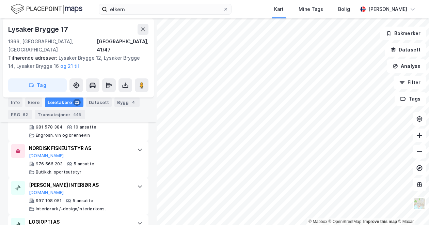
scroll to position [395, 0]
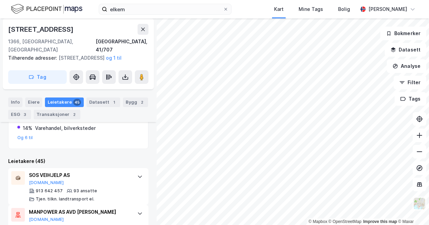
scroll to position [168, 0]
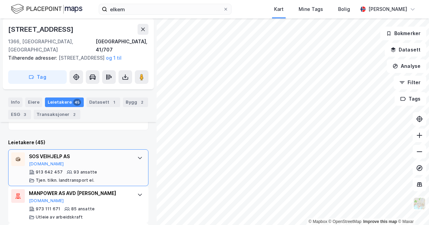
click at [50, 156] on div "SOS VEIHJELP AS" at bounding box center [79, 156] width 101 height 8
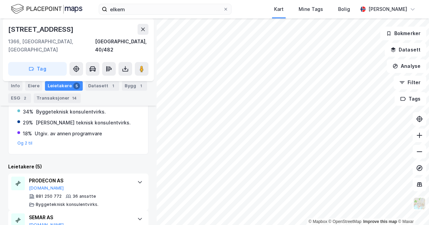
scroll to position [196, 0]
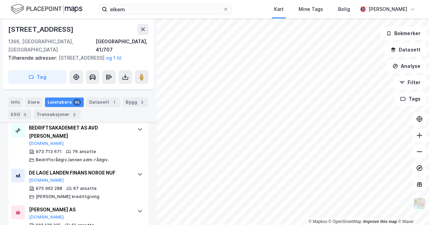
scroll to position [304, 0]
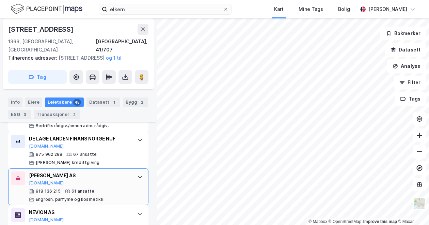
click at [61, 171] on div "[PERSON_NAME] AS [DOMAIN_NAME]" at bounding box center [79, 178] width 101 height 14
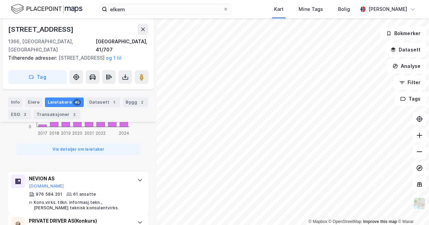
scroll to position [747, 0]
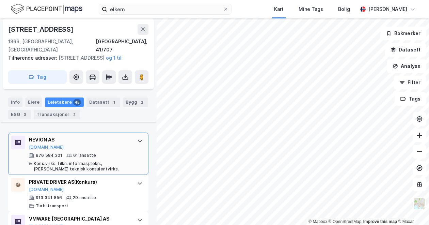
click at [76, 148] on div "NEVION AS [DOMAIN_NAME] 976 584 201 61 ansatte Kons.virks. tilkn. informasj.tek…" at bounding box center [79, 154] width 101 height 36
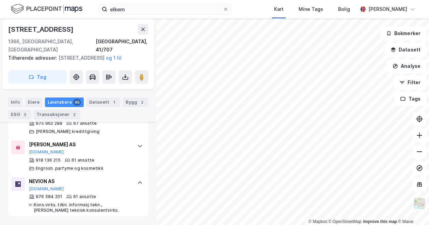
scroll to position [332, 0]
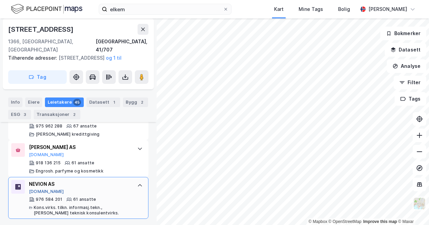
click at [41, 189] on button "[DOMAIN_NAME]" at bounding box center [46, 191] width 35 height 5
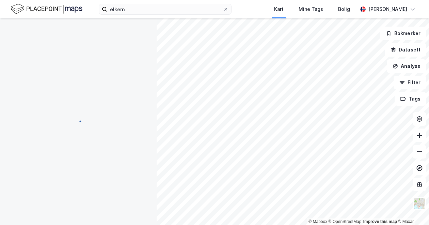
scroll to position [0, 0]
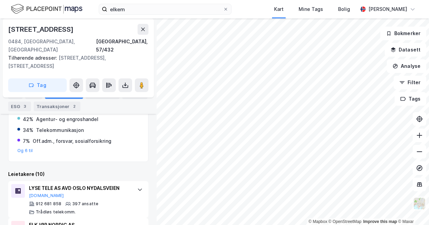
scroll to position [170, 0]
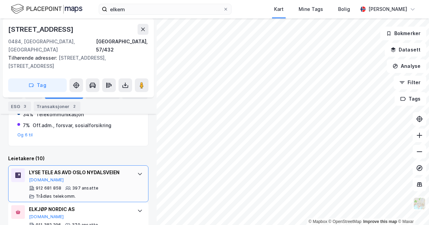
click at [128, 169] on div "LYSE TELE AS AVD OSLO NYDALSVEIEN [DOMAIN_NAME] 912 681 858 397 ansatte Trådløs…" at bounding box center [78, 183] width 140 height 37
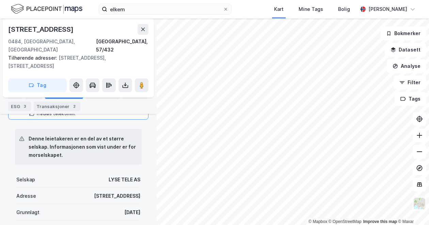
scroll to position [272, 0]
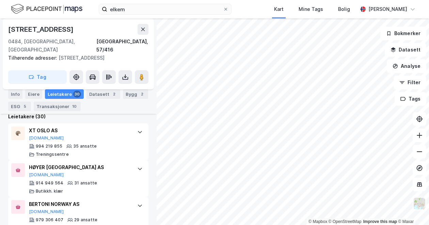
scroll to position [204, 0]
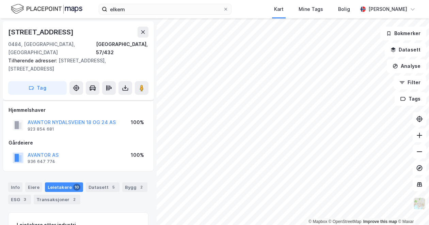
scroll to position [102, 0]
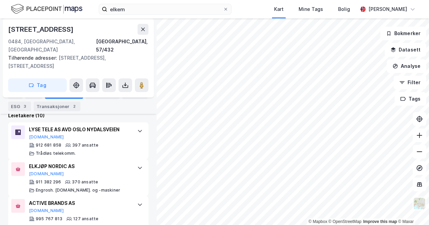
scroll to position [179, 0]
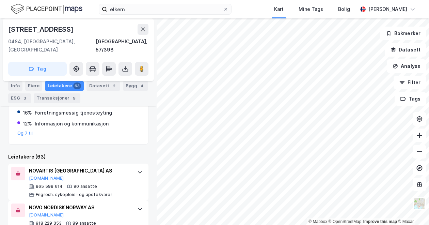
scroll to position [162, 0]
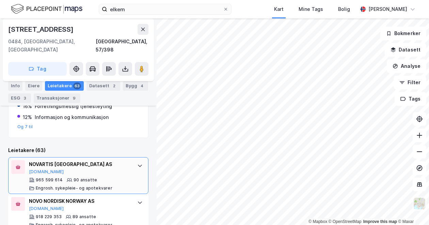
click at [111, 160] on div "NOVARTIS [GEOGRAPHIC_DATA] AS" at bounding box center [79, 164] width 101 height 8
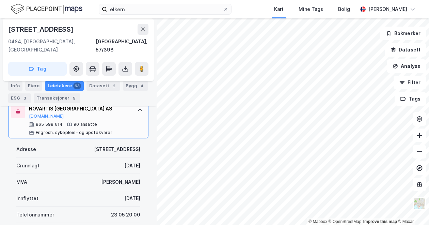
scroll to position [230, 0]
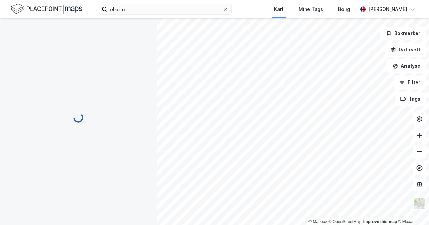
scroll to position [102, 0]
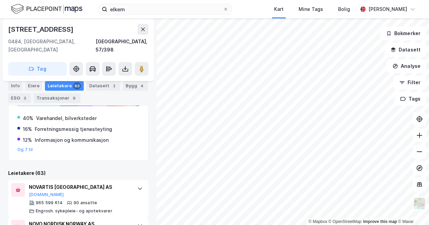
scroll to position [162, 0]
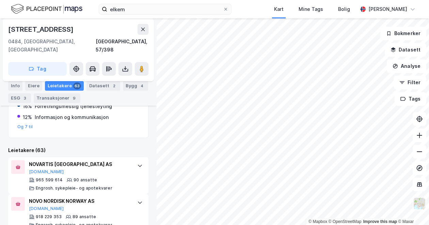
scroll to position [94, 0]
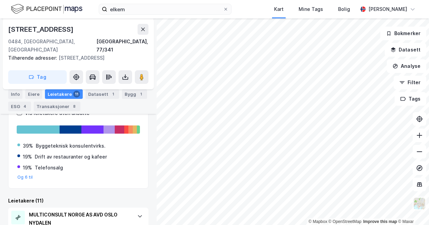
scroll to position [196, 0]
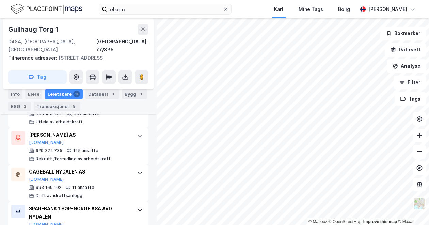
scroll to position [238, 0]
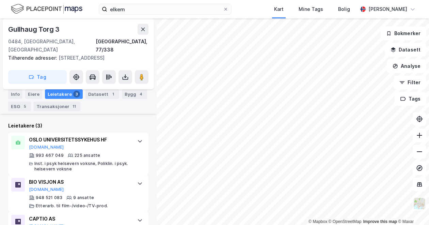
scroll to position [204, 0]
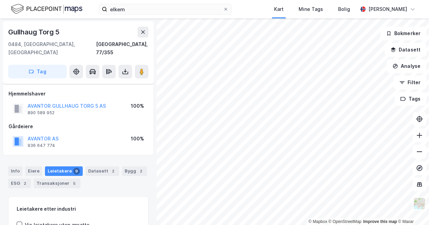
scroll to position [94, 0]
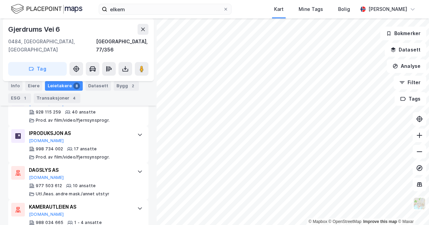
scroll to position [222, 0]
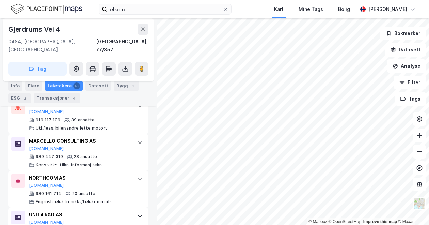
scroll to position [298, 0]
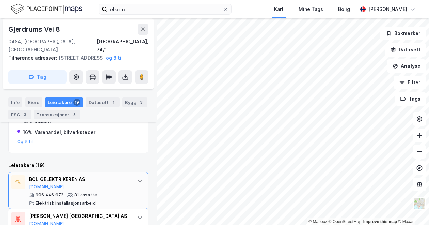
scroll to position [178, 0]
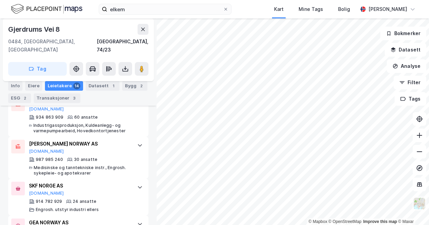
scroll to position [366, 0]
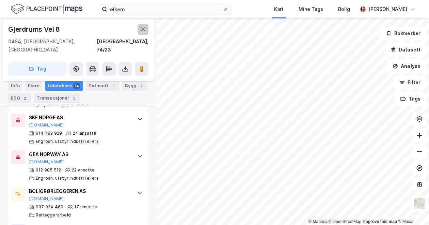
click at [141, 30] on icon at bounding box center [142, 29] width 5 height 5
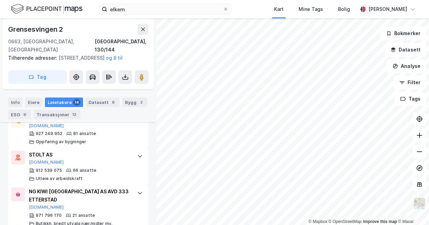
scroll to position [315, 0]
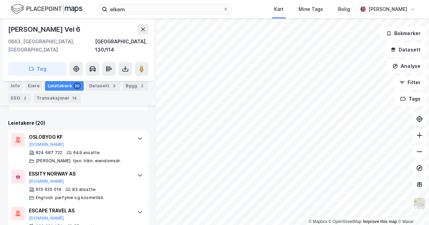
scroll to position [196, 0]
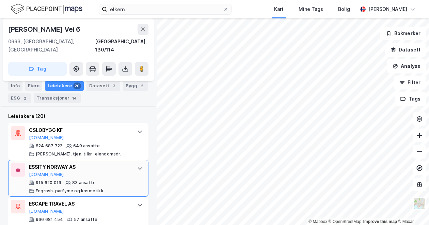
click at [62, 168] on div "ESSITY NORWAY AS [DOMAIN_NAME]" at bounding box center [79, 170] width 101 height 14
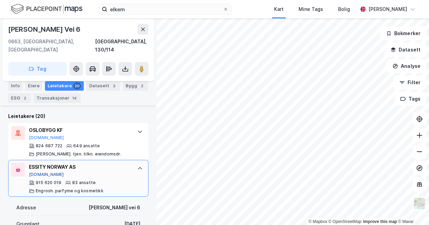
click at [37, 172] on button "[DOMAIN_NAME]" at bounding box center [46, 174] width 35 height 5
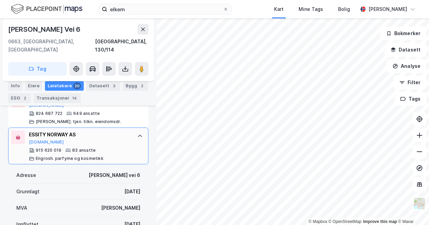
scroll to position [230, 0]
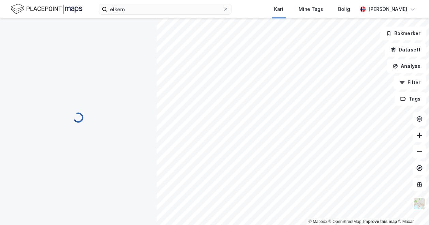
scroll to position [78, 0]
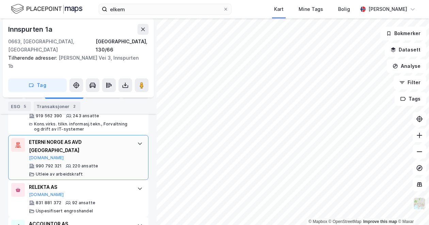
scroll to position [341, 0]
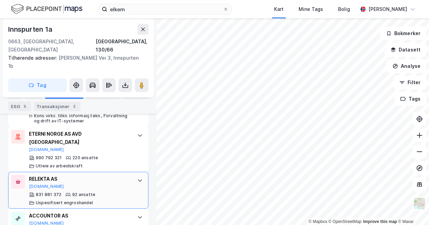
click at [85, 175] on div "RELEKTA AS [DOMAIN_NAME]" at bounding box center [79, 182] width 101 height 14
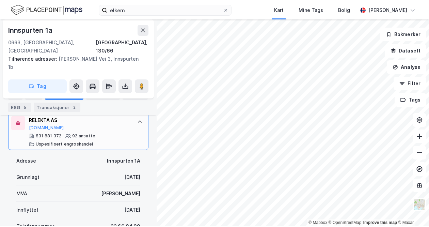
scroll to position [409, 0]
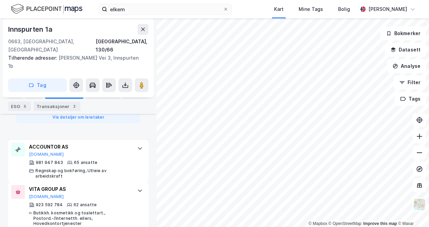
scroll to position [783, 0]
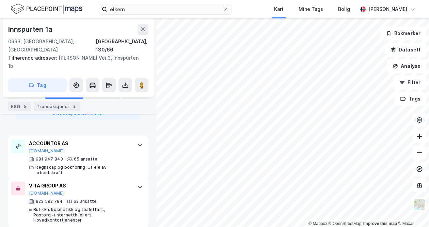
click at [99, 139] on div "ACCOUNTOR AS [DOMAIN_NAME]" at bounding box center [79, 146] width 101 height 14
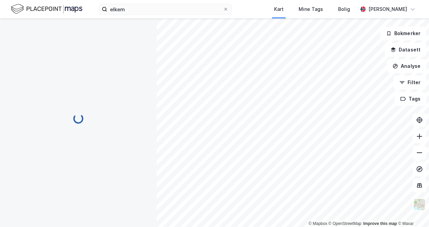
scroll to position [92, 0]
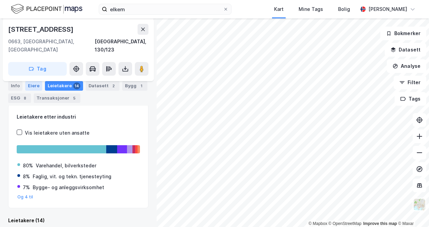
click at [35, 85] on div "Eiere" at bounding box center [33, 86] width 17 height 10
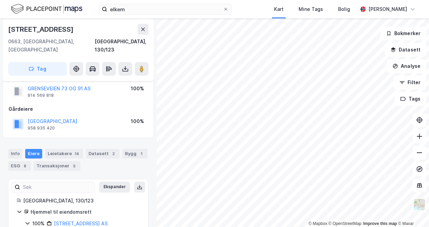
scroll to position [38, 0]
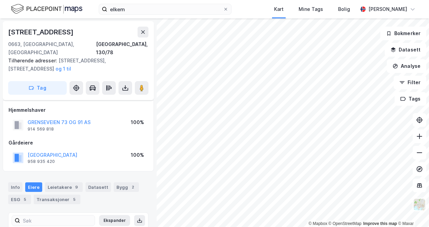
scroll to position [38, 0]
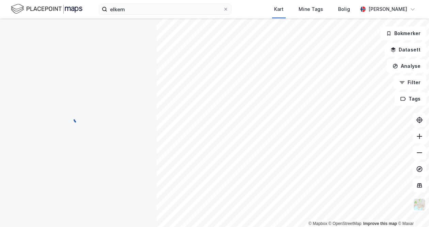
scroll to position [38, 0]
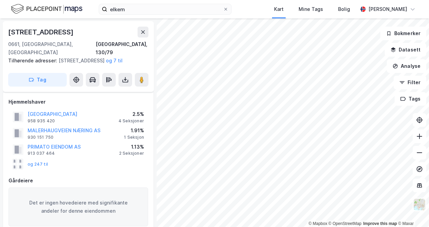
scroll to position [38, 0]
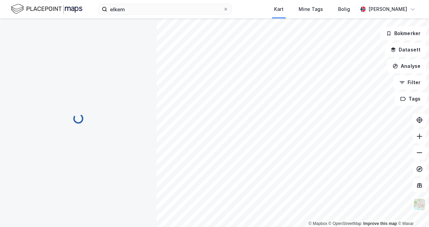
scroll to position [38, 0]
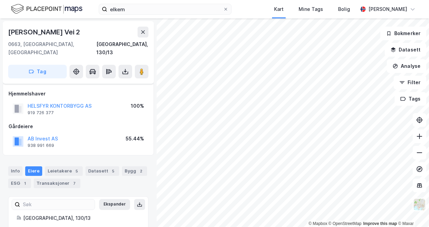
scroll to position [38, 0]
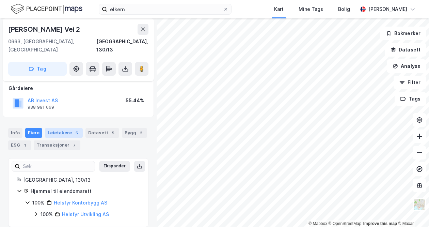
click at [68, 128] on div "Leietakere 5" at bounding box center [64, 133] width 38 height 10
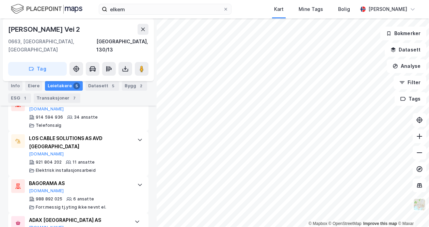
scroll to position [262, 0]
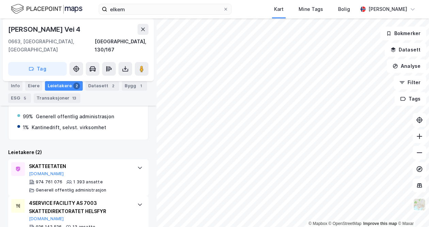
scroll to position [154, 0]
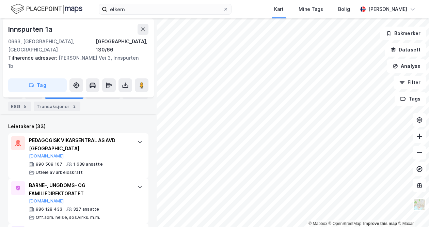
scroll to position [270, 0]
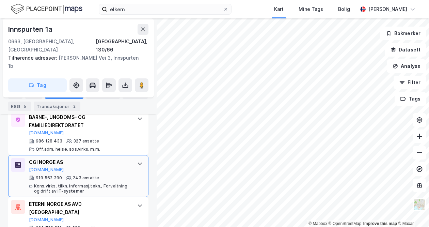
click at [66, 158] on div "CGI NORGE AS [DOMAIN_NAME] 919 562 390 243 ansatte Kons.virks. tilkn. informasj…" at bounding box center [79, 176] width 101 height 36
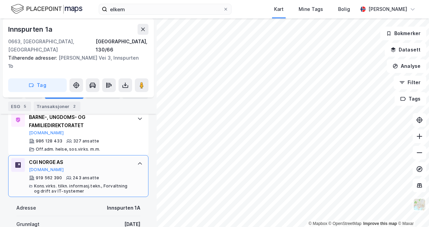
click at [76, 158] on div "CGI NORGE AS [DOMAIN_NAME]" at bounding box center [79, 165] width 101 height 14
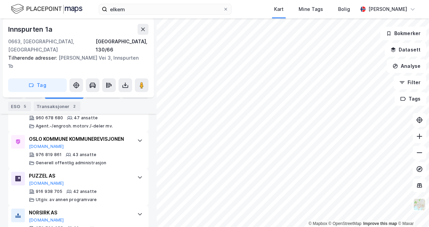
scroll to position [611, 0]
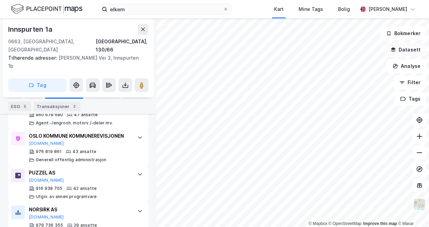
click at [410, 52] on button "Datasett" at bounding box center [406, 50] width 42 height 14
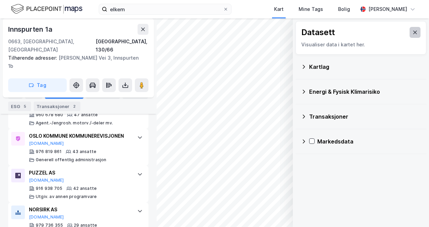
click at [413, 33] on icon at bounding box center [415, 32] width 4 height 3
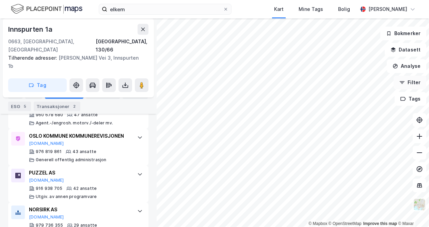
click at [411, 86] on button "Filter" at bounding box center [410, 83] width 33 height 14
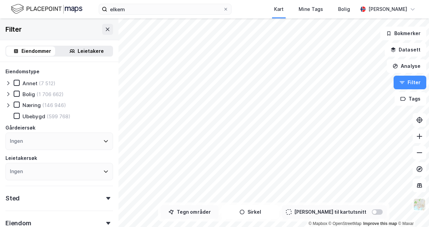
click at [201, 212] on button "Tegn områder" at bounding box center [190, 212] width 58 height 14
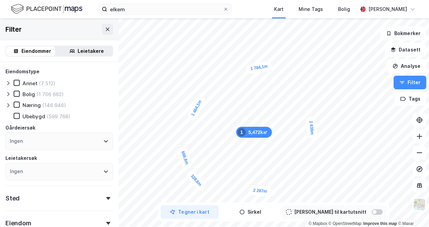
click at [190, 174] on div "328,6m" at bounding box center [196, 180] width 22 height 23
click at [181, 162] on div "399,7m" at bounding box center [180, 151] width 12 height 23
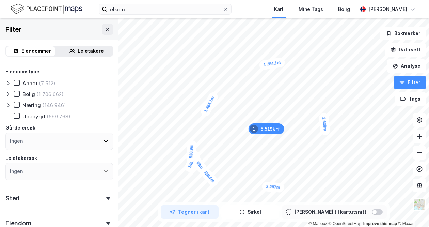
click at [191, 165] on div "148,2m" at bounding box center [192, 161] width 18 height 24
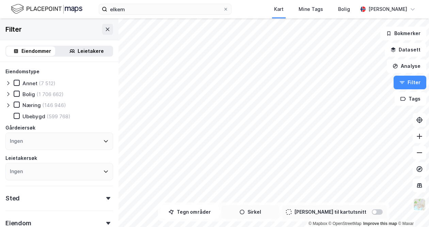
click at [262, 211] on button "Sirkel" at bounding box center [250, 212] width 58 height 14
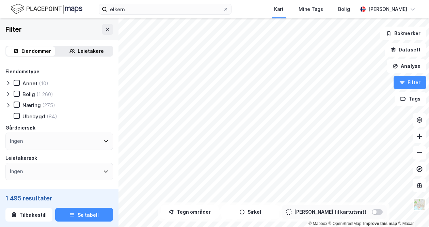
scroll to position [145, 0]
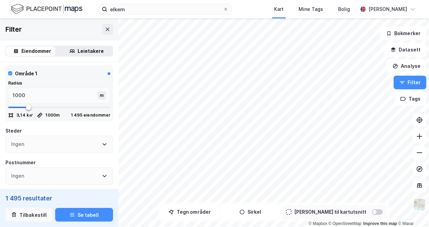
click at [13, 212] on icon "button" at bounding box center [13, 214] width 5 height 5
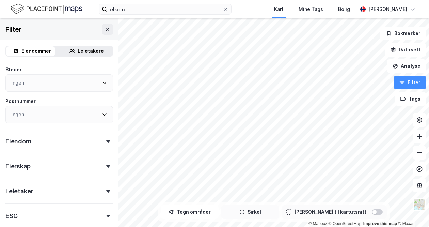
click at [264, 209] on button "Sirkel" at bounding box center [250, 212] width 58 height 14
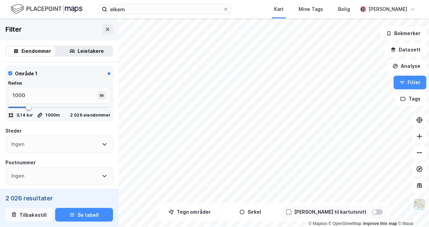
click at [34, 211] on button "Tilbakestill" at bounding box center [28, 215] width 47 height 14
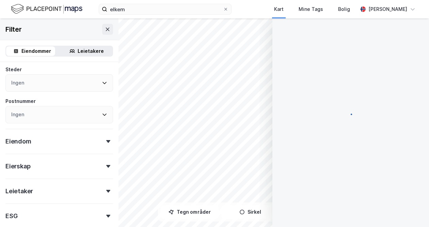
scroll to position [73, 0]
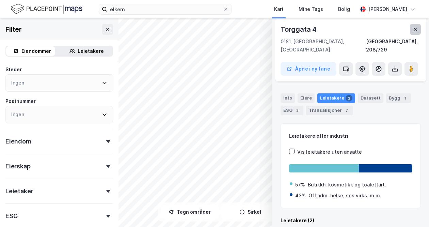
click at [413, 29] on icon at bounding box center [415, 29] width 5 height 5
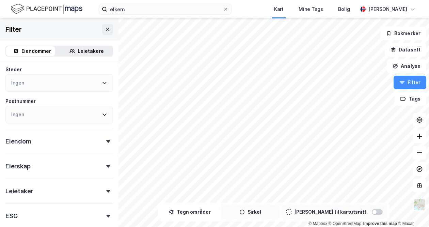
click at [270, 211] on button "Sirkel" at bounding box center [250, 212] width 58 height 14
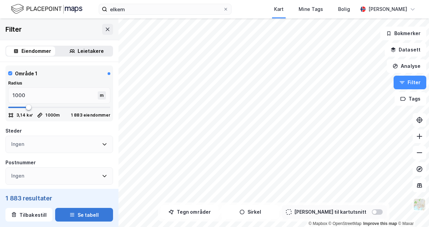
click at [85, 214] on button "Se tabell" at bounding box center [84, 215] width 58 height 14
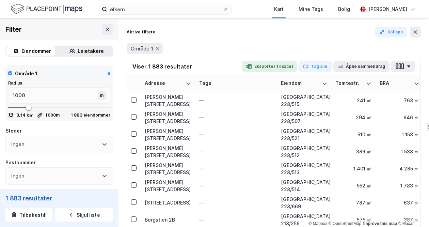
click at [79, 51] on div "Leietakere" at bounding box center [91, 51] width 26 height 8
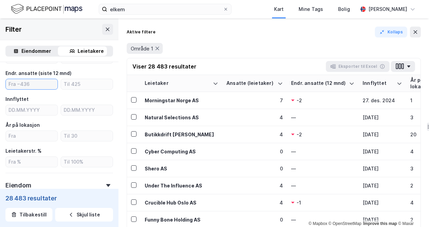
click at [40, 81] on input "number" at bounding box center [32, 84] width 52 height 10
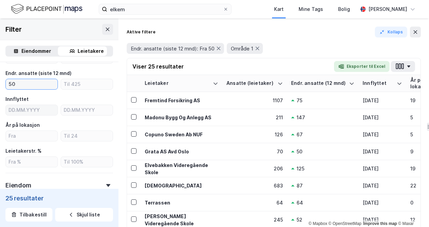
type input "50"
type input "DD.MM.YYYY"
click at [43, 105] on label "DD.MM.YYYY" at bounding box center [31, 110] width 52 height 11
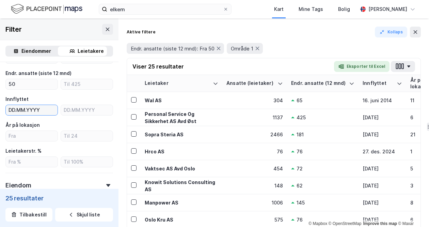
scroll to position [278, 0]
click at [220, 47] on icon at bounding box center [218, 48] width 5 height 5
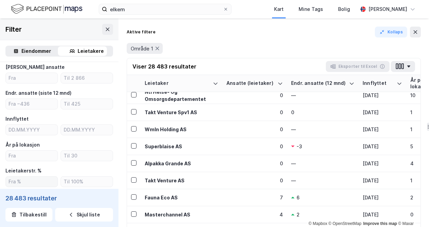
scroll to position [124, 0]
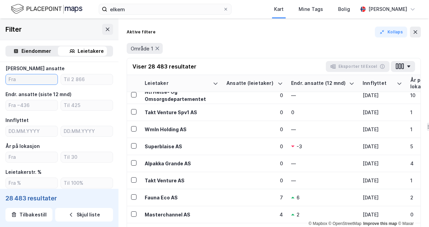
click at [43, 78] on input "number" at bounding box center [32, 79] width 52 height 10
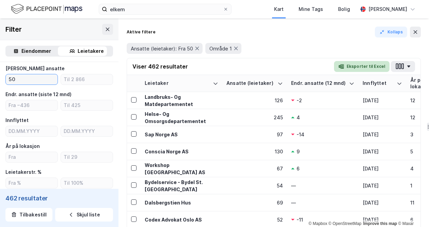
type input "50"
click at [373, 65] on button "Eksporter til Excel" at bounding box center [362, 66] width 56 height 11
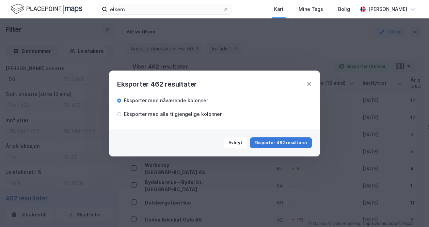
click at [290, 141] on button "Eksporter 462 resultater" at bounding box center [281, 142] width 62 height 11
click at [282, 141] on button "Avbryt" at bounding box center [277, 142] width 23 height 11
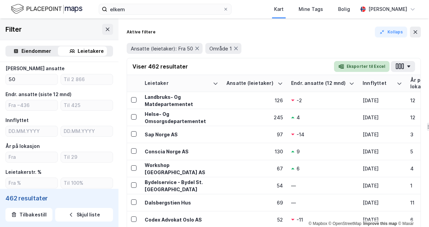
click at [352, 64] on button "Eksporter til Excel" at bounding box center [362, 66] width 56 height 11
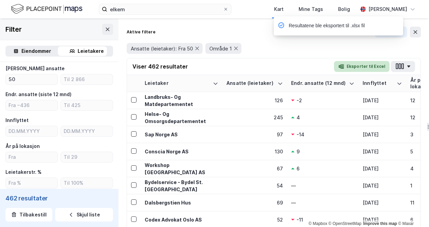
click at [364, 64] on button "Eksporter til Excel" at bounding box center [362, 66] width 56 height 11
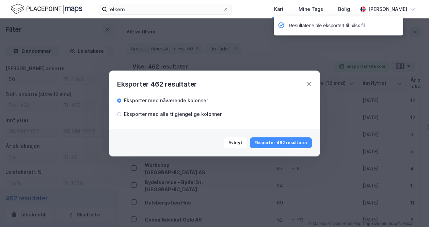
click at [136, 113] on div "Eksporter med alle tilgjengelige kolonner" at bounding box center [173, 114] width 98 height 8
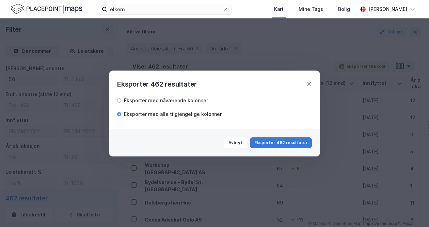
click at [284, 138] on button "Eksporter 462 resultater" at bounding box center [281, 142] width 62 height 11
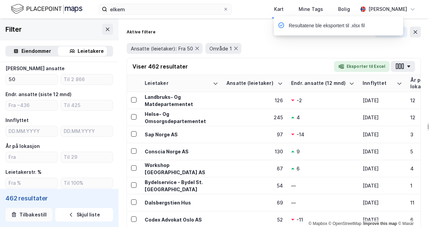
click at [27, 216] on button "Tilbakestill" at bounding box center [28, 215] width 47 height 14
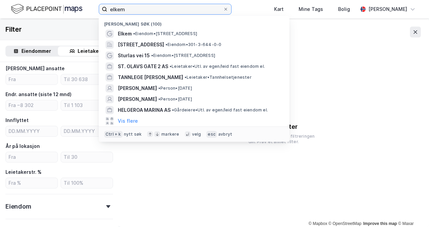
drag, startPoint x: 131, startPoint y: 12, endPoint x: 100, endPoint y: 9, distance: 31.5
click at [100, 9] on label "elkem" at bounding box center [165, 9] width 133 height 11
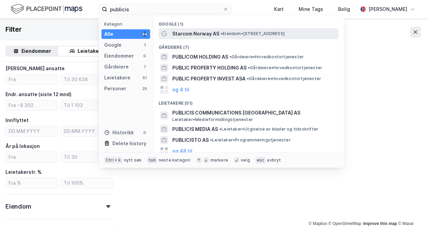
click at [199, 32] on span "Starcom Norway AS" at bounding box center [195, 34] width 47 height 8
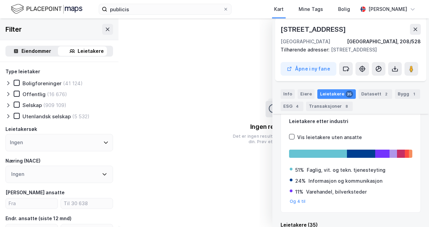
scroll to position [100, 0]
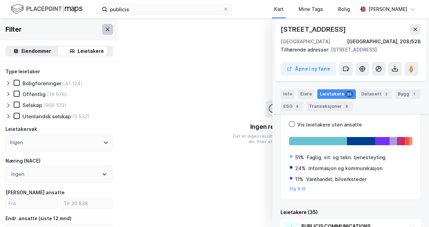
click at [102, 28] on button at bounding box center [107, 29] width 11 height 11
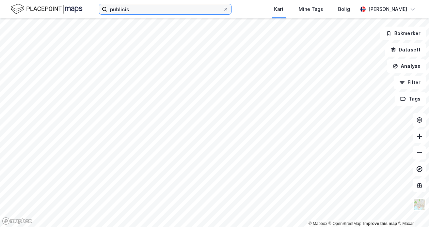
click at [133, 7] on input "publicis" at bounding box center [165, 9] width 116 height 10
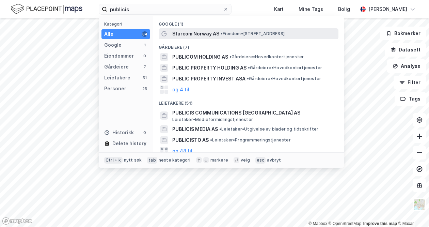
click at [191, 34] on span "Starcom Norway AS" at bounding box center [195, 34] width 47 height 8
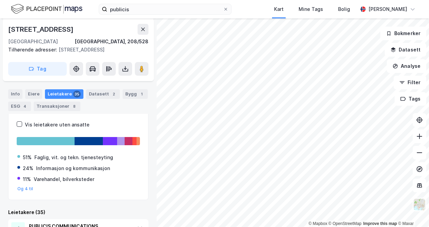
scroll to position [202, 0]
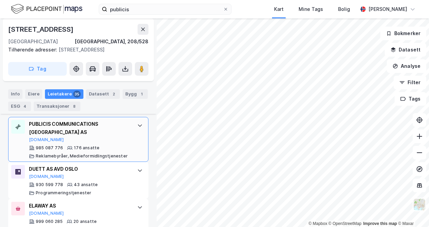
click at [95, 128] on div "PUBLICIS COMMUNICATIONS [GEOGRAPHIC_DATA] AS" at bounding box center [79, 128] width 101 height 16
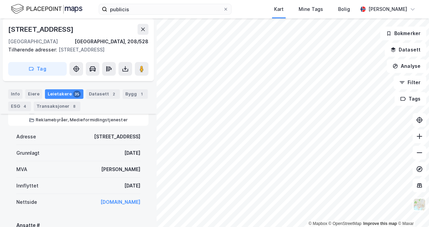
scroll to position [270, 0]
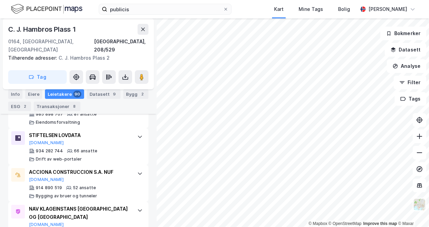
scroll to position [357, 0]
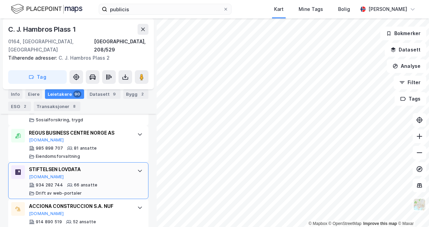
click at [125, 163] on div "STIFTELSEN LOVDATA [DOMAIN_NAME] 934 282 744 66 ansatte Drift av web-portaler" at bounding box center [78, 180] width 140 height 37
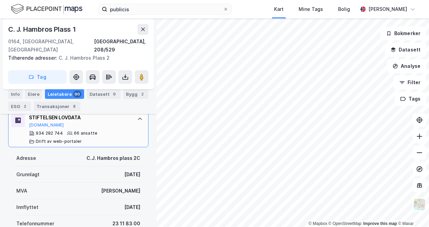
scroll to position [425, 0]
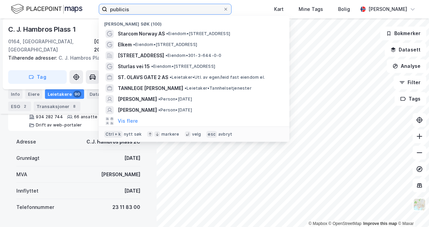
drag, startPoint x: 133, startPoint y: 10, endPoint x: 64, endPoint y: 0, distance: 69.9
click at [64, 0] on div "publicis Nylige søk (100) Starcom Norway AS • Eiendom • [STREET_ADDRESS] Elkem …" at bounding box center [214, 9] width 429 height 18
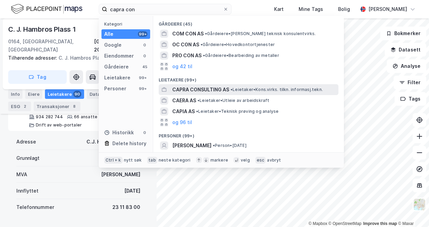
click at [203, 85] on div "CAPRA CONSULTING AS • Leietaker • Kons.virks. tilkn. informasj.tekn." at bounding box center [249, 89] width 180 height 11
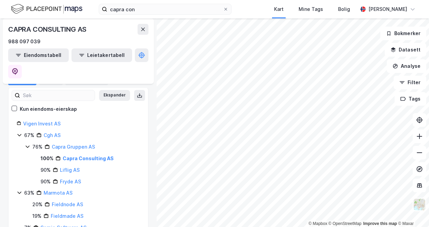
scroll to position [55, 0]
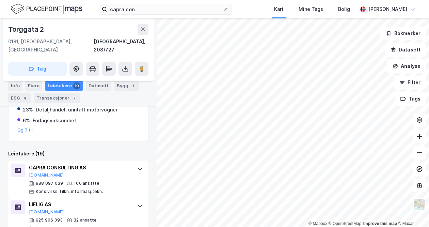
scroll to position [182, 0]
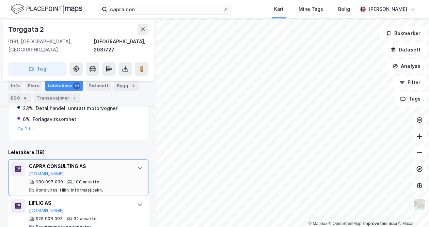
click at [112, 164] on div "CAPRA CONSULTING AS [DOMAIN_NAME]" at bounding box center [79, 169] width 101 height 14
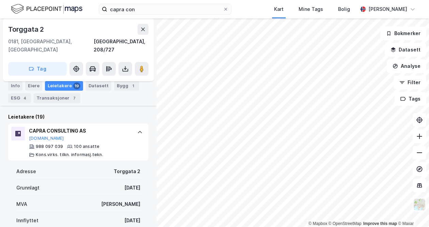
scroll to position [250, 0]
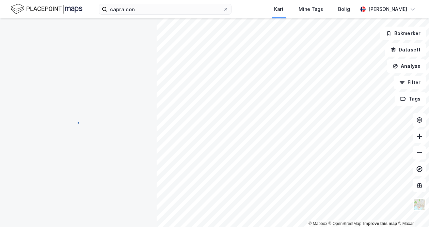
scroll to position [111, 0]
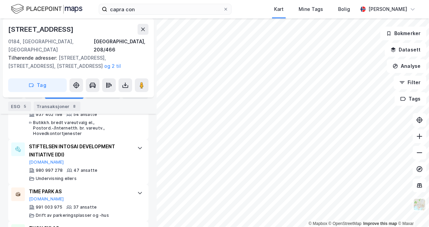
scroll to position [407, 0]
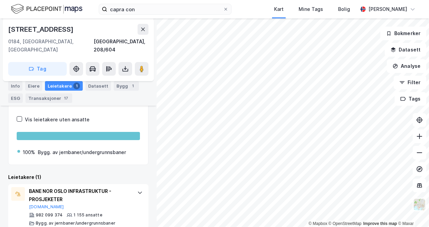
scroll to position [155, 0]
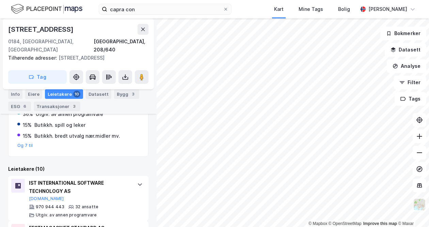
scroll to position [168, 0]
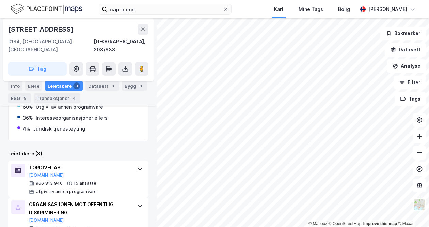
scroll to position [168, 0]
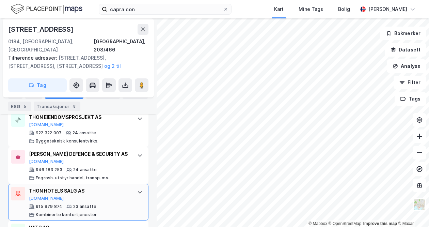
scroll to position [577, 0]
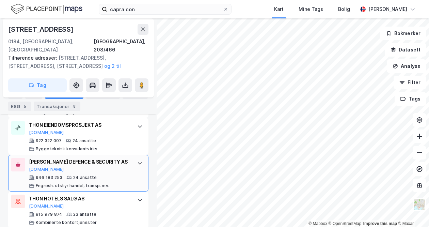
click at [109, 158] on div "[PERSON_NAME] DEFENCE & SECURITY AS" at bounding box center [79, 162] width 101 height 8
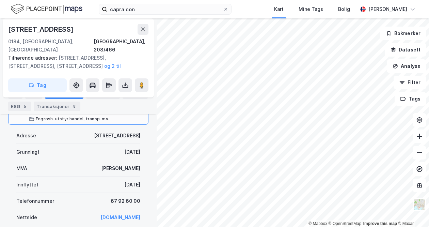
scroll to position [645, 0]
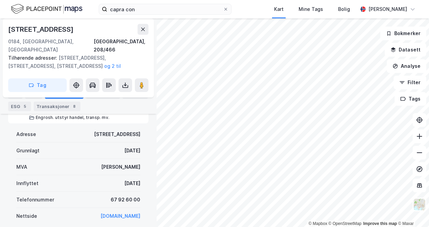
click at [124, 213] on link "[DOMAIN_NAME]" at bounding box center [120, 216] width 40 height 6
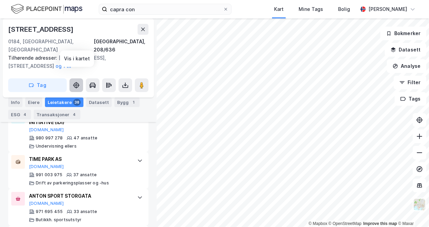
scroll to position [483, 0]
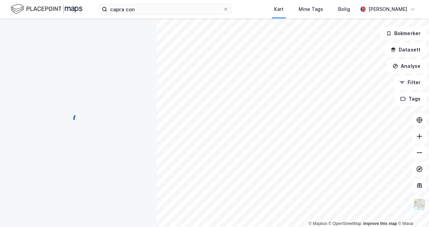
scroll to position [108, 0]
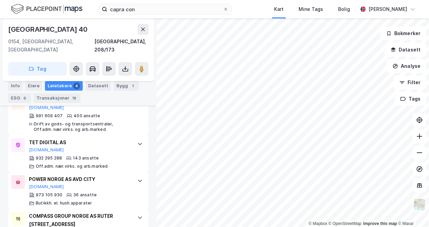
scroll to position [228, 0]
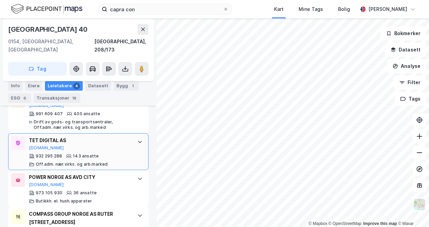
click at [100, 136] on div "TET DIGITAL AS" at bounding box center [79, 140] width 101 height 8
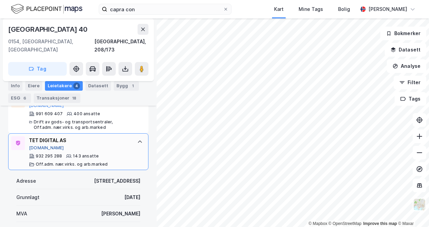
click at [37, 145] on button "[DOMAIN_NAME]" at bounding box center [46, 147] width 35 height 5
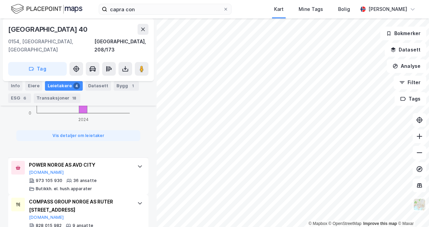
scroll to position [598, 0]
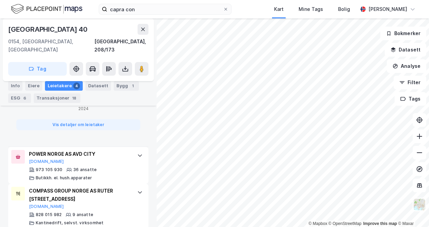
scroll to position [172, 0]
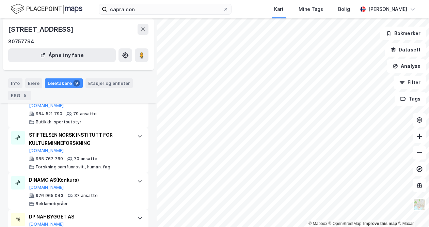
scroll to position [210, 0]
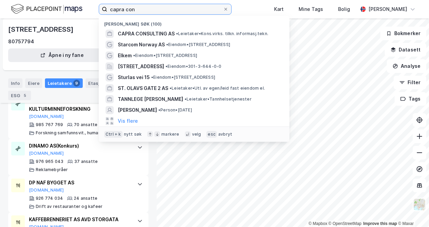
drag, startPoint x: 142, startPoint y: 11, endPoint x: 97, endPoint y: 10, distance: 45.6
click at [97, 10] on div "capra con [PERSON_NAME] søk (100) CAPRA CONSULTING AS • Leietaker • Kons.virks.…" at bounding box center [214, 9] width 429 height 18
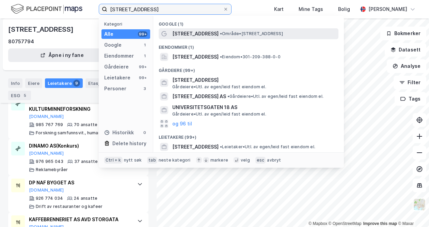
type input "[STREET_ADDRESS]"
click at [214, 33] on span "[STREET_ADDRESS]" at bounding box center [195, 34] width 46 height 8
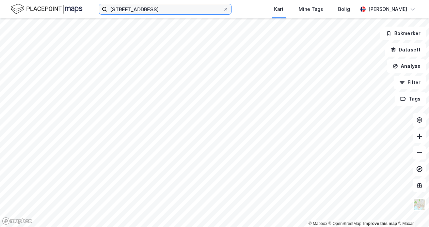
click at [201, 10] on input "[STREET_ADDRESS]" at bounding box center [165, 9] width 116 height 10
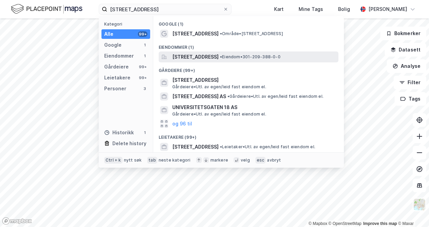
click at [197, 56] on span "[STREET_ADDRESS]" at bounding box center [195, 57] width 46 height 8
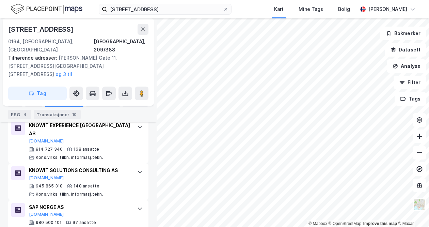
scroll to position [279, 0]
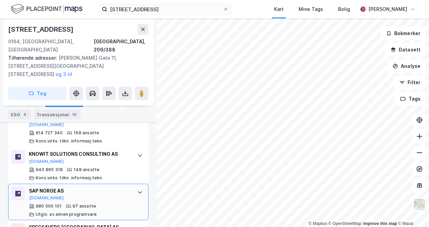
click at [79, 187] on div "SAP NORGE AS [DOMAIN_NAME]" at bounding box center [79, 194] width 101 height 14
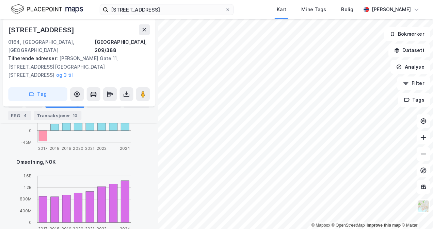
scroll to position [783, 0]
